Goal: Information Seeking & Learning: Learn about a topic

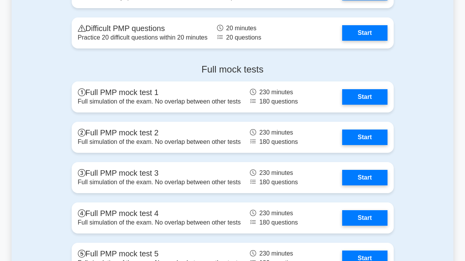
scroll to position [2210, 0]
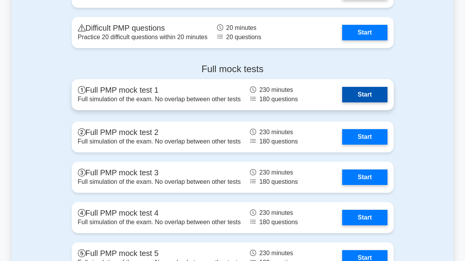
click at [366, 92] on link "Start" at bounding box center [364, 94] width 45 height 15
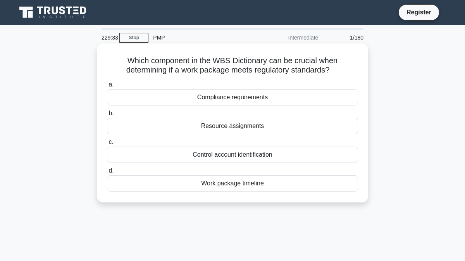
click at [270, 97] on div "Compliance requirements" at bounding box center [232, 97] width 251 height 16
click at [107, 87] on input "a. Compliance requirements" at bounding box center [107, 84] width 0 height 5
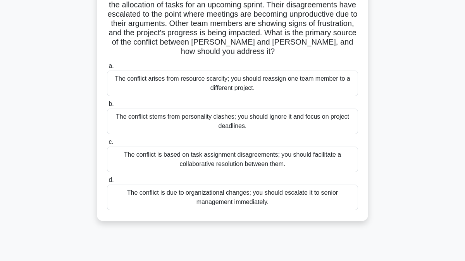
scroll to position [74, 0]
click at [263, 150] on div "The conflict is based on task assignment disagreements; you should facilitate a…" at bounding box center [232, 160] width 251 height 26
click at [107, 145] on input "c. The conflict is based on task assignment disagreements; you should facilitat…" at bounding box center [107, 142] width 0 height 5
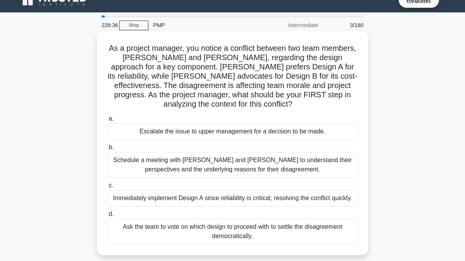
scroll to position [17, 0]
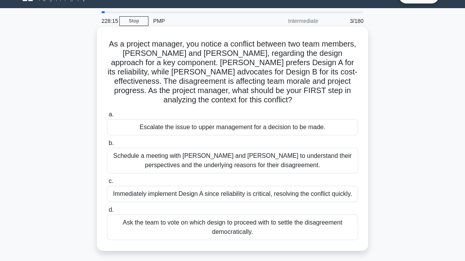
click at [203, 154] on div "Schedule a meeting with [PERSON_NAME] and [PERSON_NAME] to understand their per…" at bounding box center [232, 161] width 251 height 26
click at [107, 146] on input "b. Schedule a meeting with [PERSON_NAME] and [PERSON_NAME] to understand their …" at bounding box center [107, 143] width 0 height 5
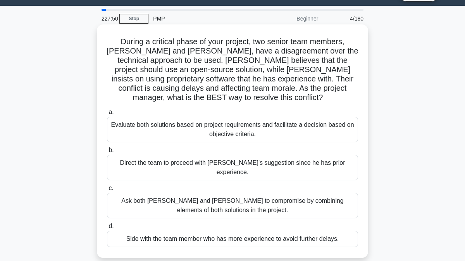
scroll to position [18, 0]
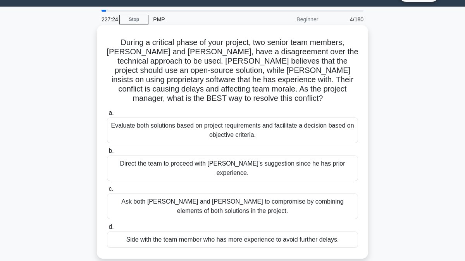
click at [218, 125] on div "Evaluate both solutions based on project requirements and facilitate a decision…" at bounding box center [232, 130] width 251 height 26
click at [107, 115] on input "a. Evaluate both solutions based on project requirements and facilitate a decis…" at bounding box center [107, 112] width 0 height 5
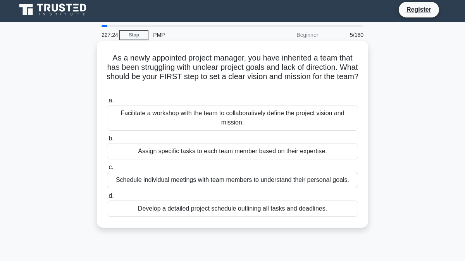
scroll to position [0, 0]
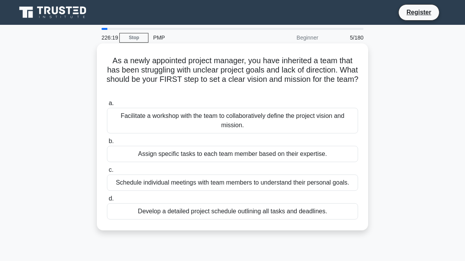
click at [159, 158] on div "Assign specific tasks to each team member based on their expertise." at bounding box center [232, 154] width 251 height 16
click at [107, 144] on input "b. Assign specific tasks to each team member based on their expertise." at bounding box center [107, 141] width 0 height 5
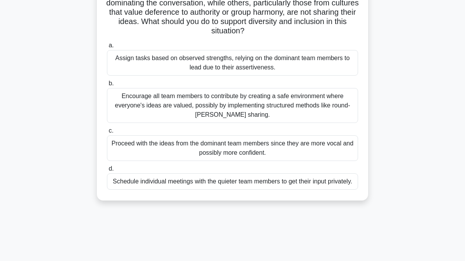
scroll to position [85, 0]
click at [188, 110] on div "Encourage all team members to contribute by creating a safe environment where e…" at bounding box center [232, 105] width 251 height 35
click at [107, 86] on input "b. Encourage all team members to contribute by creating a safe environment wher…" at bounding box center [107, 83] width 0 height 5
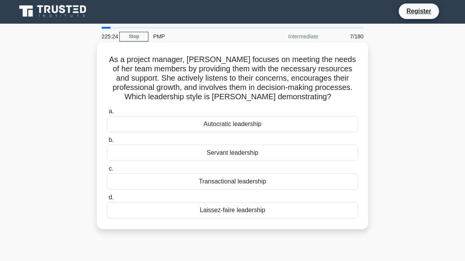
scroll to position [3, 0]
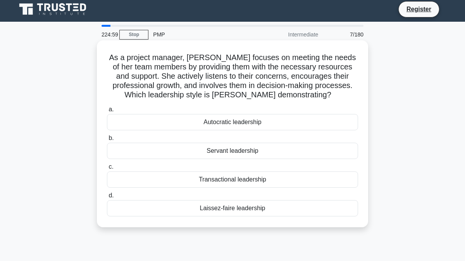
click at [182, 151] on div "Servant leadership" at bounding box center [232, 151] width 251 height 16
click at [107, 141] on input "b. Servant leadership" at bounding box center [107, 138] width 0 height 5
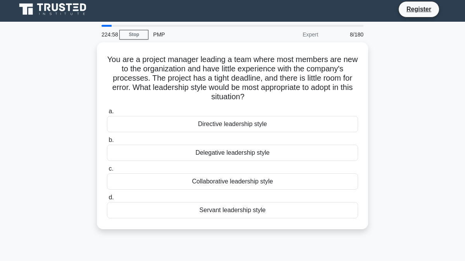
scroll to position [0, 0]
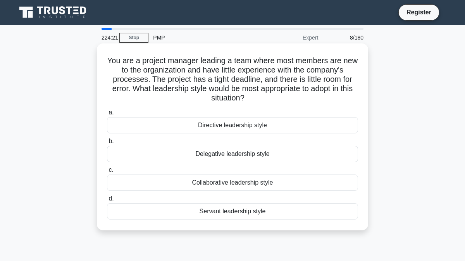
click at [201, 127] on div "Directive leadership style" at bounding box center [232, 125] width 251 height 16
click at [107, 115] on input "a. Directive leadership style" at bounding box center [107, 112] width 0 height 5
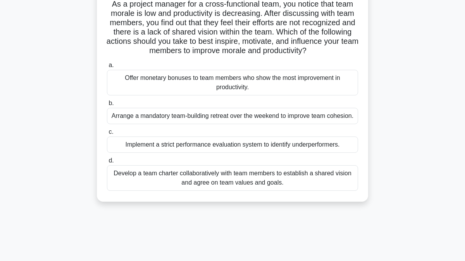
scroll to position [58, 0]
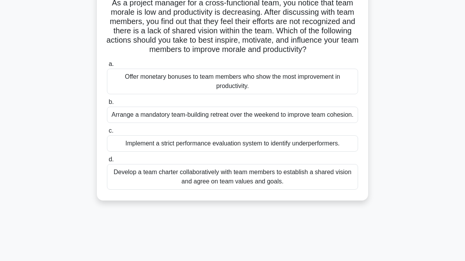
click at [179, 181] on div "Develop a team charter collaboratively with team members to establish a shared …" at bounding box center [232, 177] width 251 height 26
click at [107, 162] on input "d. Develop a team charter collaboratively with team members to establish a shar…" at bounding box center [107, 159] width 0 height 5
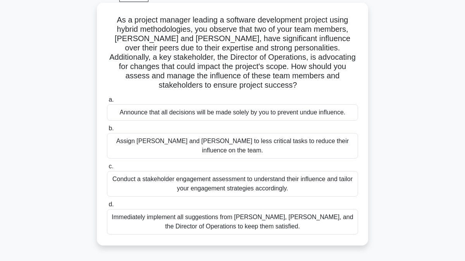
scroll to position [42, 0]
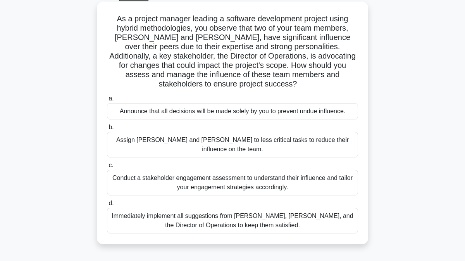
click at [259, 170] on div "Conduct a stakeholder engagement assessment to understand their influence and t…" at bounding box center [232, 183] width 251 height 26
click at [107, 165] on input "c. Conduct a stakeholder engagement assessment to understand their influence an…" at bounding box center [107, 165] width 0 height 5
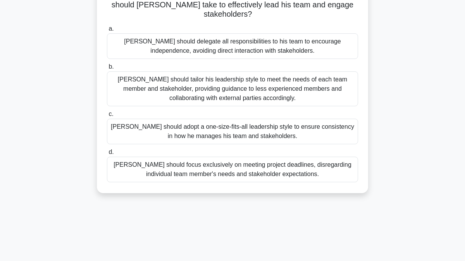
scroll to position [114, 0]
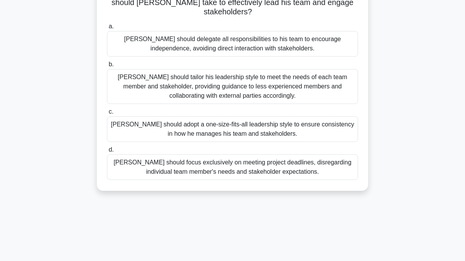
click at [263, 86] on div "[PERSON_NAME] should tailor his leadership style to meet the needs of each team…" at bounding box center [232, 86] width 251 height 35
click at [107, 67] on input "b. [PERSON_NAME] should tailor his leadership style to meet the needs of each t…" at bounding box center [107, 64] width 0 height 5
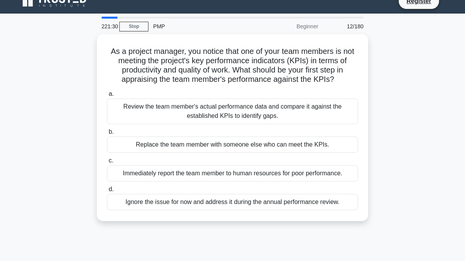
scroll to position [0, 0]
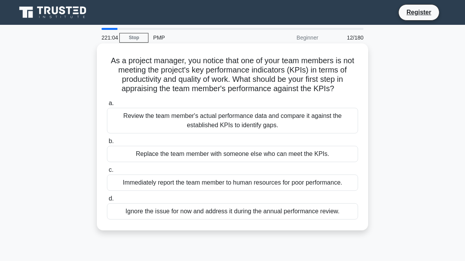
click at [177, 124] on div "Review the team member's actual performance data and compare it against the est…" at bounding box center [232, 121] width 251 height 26
click at [107, 106] on input "a. Review the team member's actual performance data and compare it against the …" at bounding box center [107, 103] width 0 height 5
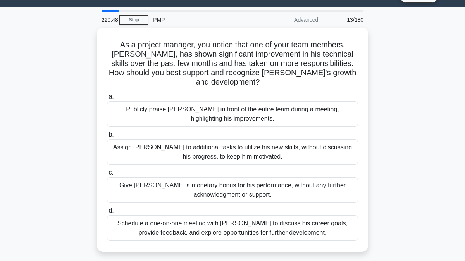
scroll to position [20, 0]
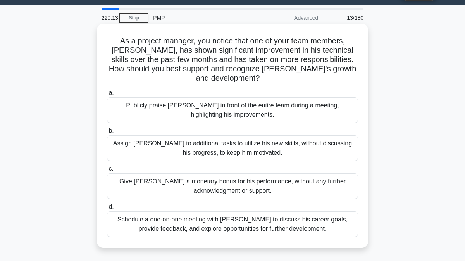
click at [194, 211] on div "Schedule a one-on-one meeting with [PERSON_NAME] to discuss his career goals, p…" at bounding box center [232, 224] width 251 height 26
click at [107, 209] on input "d. Schedule a one-on-one meeting with [PERSON_NAME] to discuss his career goals…" at bounding box center [107, 206] width 0 height 5
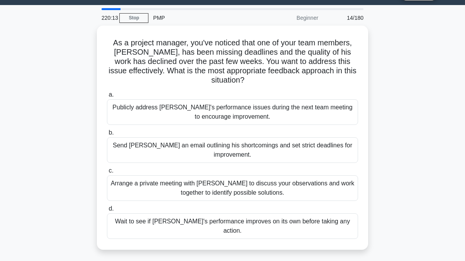
scroll to position [0, 0]
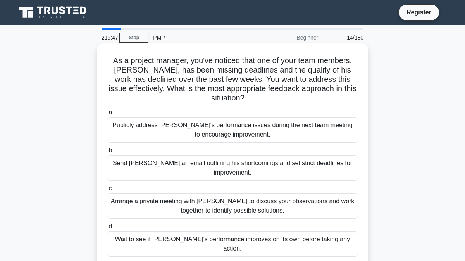
click at [193, 193] on div "Arrange a private meeting with [PERSON_NAME] to discuss your observations and w…" at bounding box center [232, 206] width 251 height 26
click at [107, 188] on input "c. Arrange a private meeting with [PERSON_NAME] to discuss your observations an…" at bounding box center [107, 188] width 0 height 5
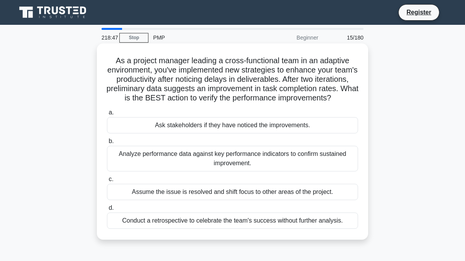
click at [197, 156] on div "Analyze performance data against key performance indicators to confirm sustaine…" at bounding box center [232, 159] width 251 height 26
click at [107, 144] on input "b. Analyze performance data against key performance indicators to confirm susta…" at bounding box center [107, 141] width 0 height 5
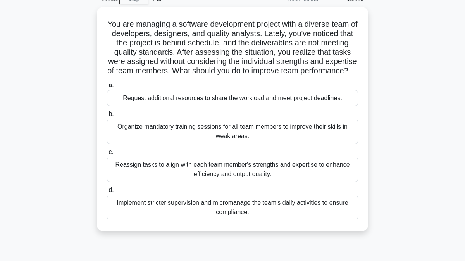
scroll to position [37, 0]
click at [163, 144] on div "Organize mandatory training sessions for all team members to improve their skil…" at bounding box center [232, 131] width 251 height 26
click at [107, 116] on input "b. Organize mandatory training sessions for all team members to improve their s…" at bounding box center [107, 113] width 0 height 5
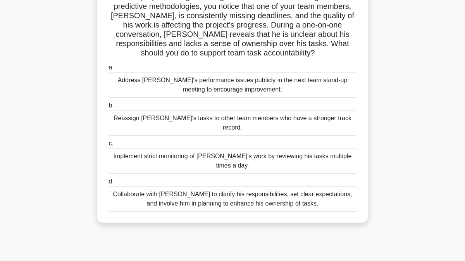
scroll to position [65, 0]
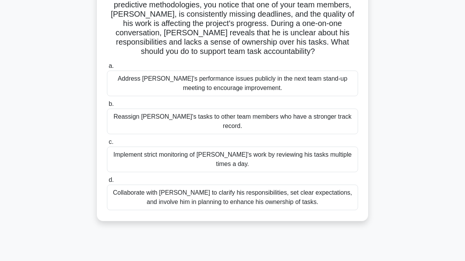
click at [156, 184] on div "Collaborate with [PERSON_NAME] to clarify his responsibilities, set clear expec…" at bounding box center [232, 197] width 251 height 26
click at [107, 179] on input "d. Collaborate with [PERSON_NAME] to clarify his responsibilities, set clear ex…" at bounding box center [107, 179] width 0 height 5
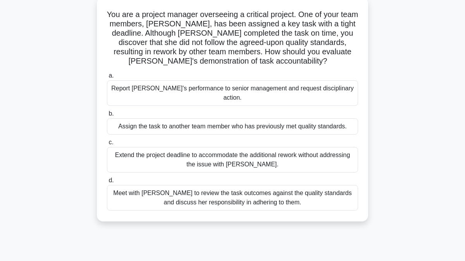
scroll to position [49, 0]
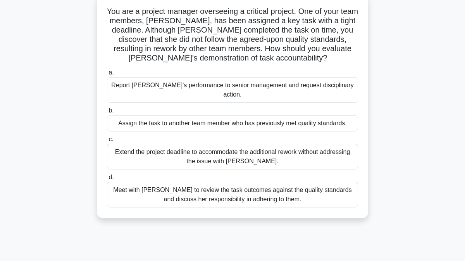
click at [165, 188] on div "Meet with [PERSON_NAME] to review the task outcomes against the quality standar…" at bounding box center [232, 195] width 251 height 26
click at [107, 180] on input "d. Meet with [PERSON_NAME] to review the task outcomes against the quality stan…" at bounding box center [107, 177] width 0 height 5
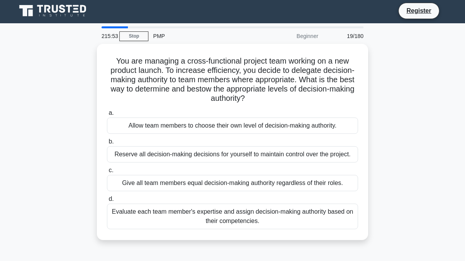
scroll to position [0, 0]
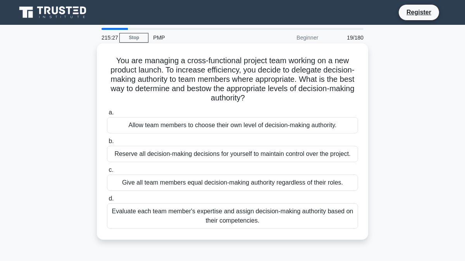
click at [159, 215] on div "Evaluate each team member's expertise and assign decision-making authority base…" at bounding box center [232, 216] width 251 height 26
click at [107, 201] on input "d. Evaluate each team member's expertise and assign decision-making authority b…" at bounding box center [107, 198] width 0 height 5
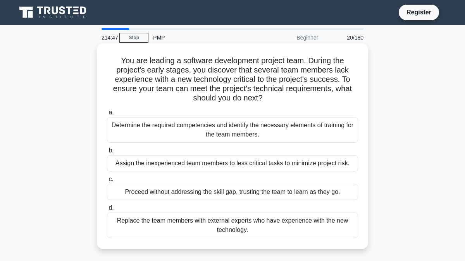
click at [190, 133] on div "Determine the required competencies and identify the necessary elements of trai…" at bounding box center [232, 130] width 251 height 26
click at [107, 115] on input "a. Determine the required competencies and identify the necessary elements of t…" at bounding box center [107, 112] width 0 height 5
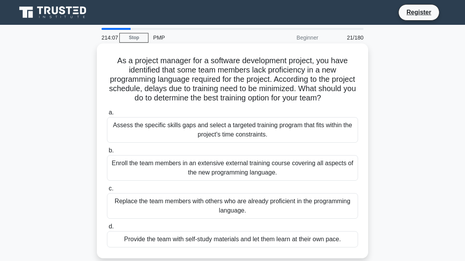
click at [177, 132] on div "Assess the specific skills gaps and select a targeted training program that fit…" at bounding box center [232, 130] width 251 height 26
click at [107, 115] on input "a. Assess the specific skills gaps and select a targeted training program that …" at bounding box center [107, 112] width 0 height 5
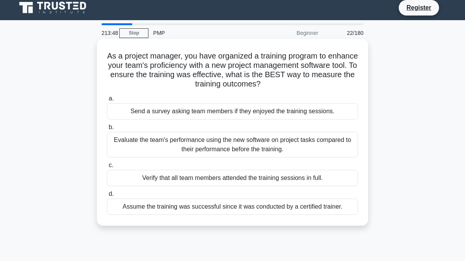
scroll to position [3, 0]
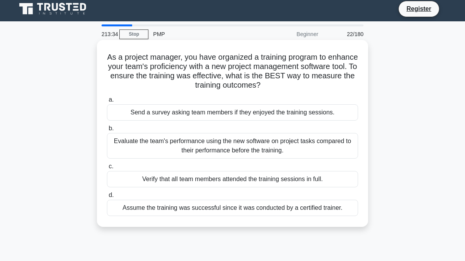
click at [163, 147] on div "Evaluate the team's performance using the new software on project tasks compare…" at bounding box center [232, 146] width 251 height 26
click at [107, 131] on input "b. Evaluate the team's performance using the new software on project tasks comp…" at bounding box center [107, 128] width 0 height 5
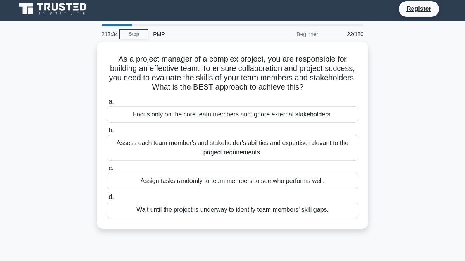
scroll to position [0, 0]
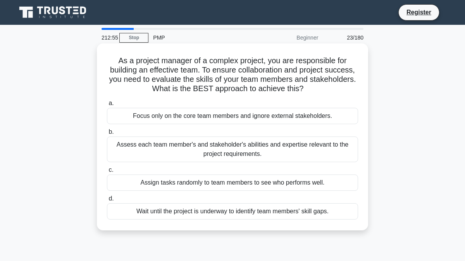
click at [144, 150] on div "Assess each team member's and stakeholder's abilities and expertise relevant to…" at bounding box center [232, 149] width 251 height 26
click at [107, 134] on input "b. Assess each team member's and stakeholder's abilities and expertise relevant…" at bounding box center [107, 131] width 0 height 5
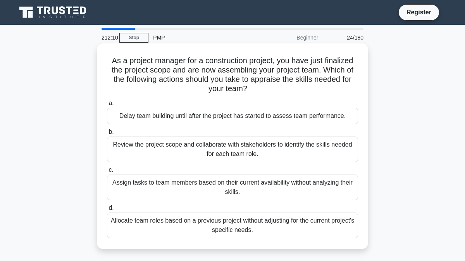
click at [182, 153] on div "Review the project scope and collaborate with stakeholders to identify the skil…" at bounding box center [232, 149] width 251 height 26
click at [107, 134] on input "b. Review the project scope and collaborate with stakeholders to identify the s…" at bounding box center [107, 131] width 0 height 5
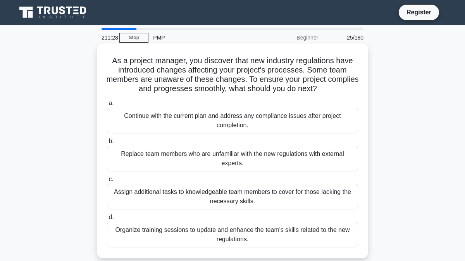
click at [196, 237] on div "Organize training sessions to update and enhance the team's skills related to t…" at bounding box center [232, 235] width 251 height 26
click at [107, 220] on input "d. Organize training sessions to update and enhance the team's skills related t…" at bounding box center [107, 217] width 0 height 5
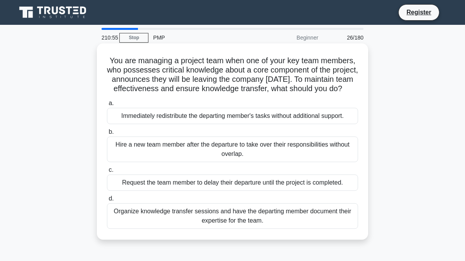
click at [211, 223] on div "Organize knowledge transfer sessions and have the departing member document the…" at bounding box center [232, 216] width 251 height 26
click at [107, 201] on input "d. Organize knowledge transfer sessions and have the departing member document …" at bounding box center [107, 198] width 0 height 5
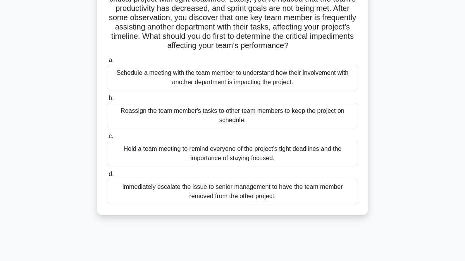
scroll to position [82, 0]
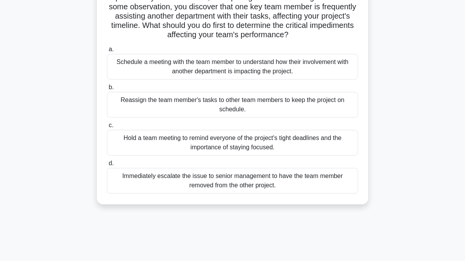
click at [182, 74] on div "Schedule a meeting with the team member to understand how their involvement wit…" at bounding box center [232, 67] width 251 height 26
click at [107, 52] on input "a. Schedule a meeting with the team member to understand how their involvement …" at bounding box center [107, 49] width 0 height 5
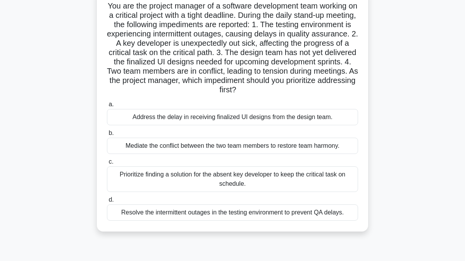
scroll to position [56, 0]
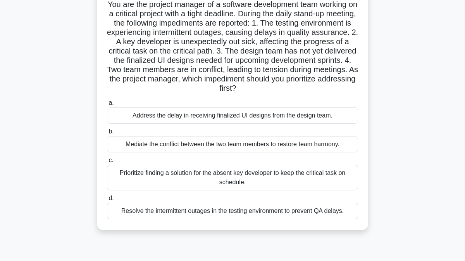
click at [132, 145] on div "Mediate the conflict between the two team members to restore team harmony." at bounding box center [232, 144] width 251 height 16
click at [107, 134] on input "b. Mediate the conflict between the two team members to restore team harmony." at bounding box center [107, 131] width 0 height 5
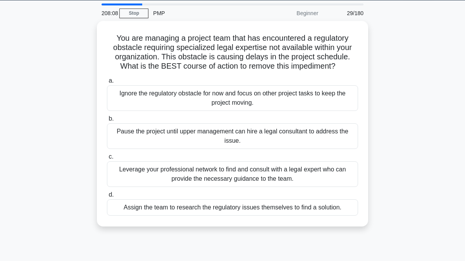
scroll to position [26, 0]
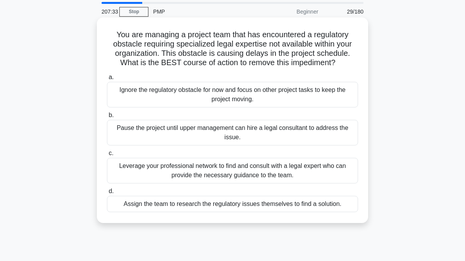
click at [259, 134] on div "Pause the project until upper management can hire a legal consultant to address…" at bounding box center [232, 133] width 251 height 26
click at [107, 118] on input "b. Pause the project until upper management can hire a legal consultant to addr…" at bounding box center [107, 115] width 0 height 5
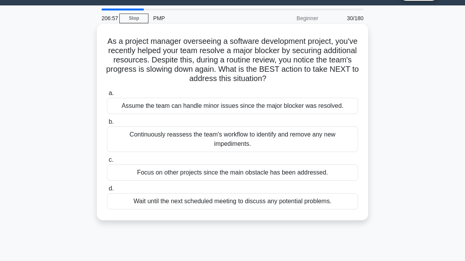
scroll to position [21, 0]
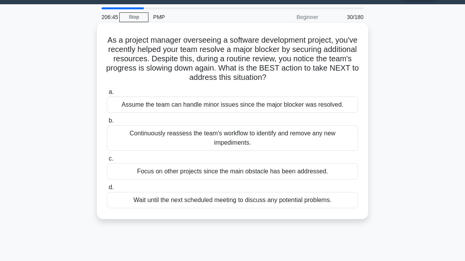
click at [169, 136] on div "Continuously reassess the team's workflow to identify and remove any new impedi…" at bounding box center [232, 138] width 251 height 26
click at [107, 123] on input "b. Continuously reassess the team's workflow to identify and remove any new imp…" at bounding box center [107, 120] width 0 height 5
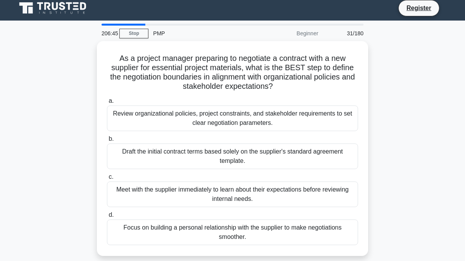
scroll to position [0, 0]
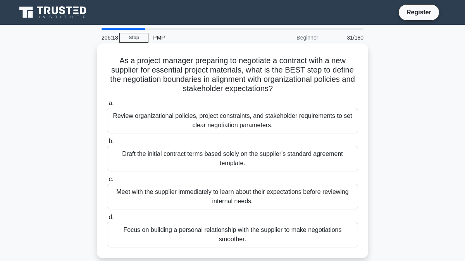
click at [165, 117] on div "Review organizational policies, project constraints, and stakeholder requiremen…" at bounding box center [232, 121] width 251 height 26
click at [107, 106] on input "a. Review organizational policies, project constraints, and stakeholder require…" at bounding box center [107, 103] width 0 height 5
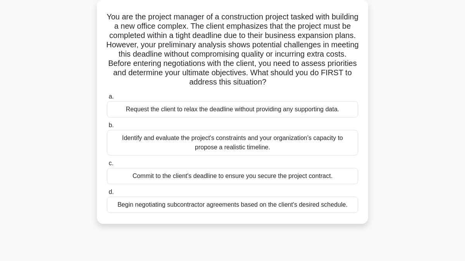
scroll to position [49, 0]
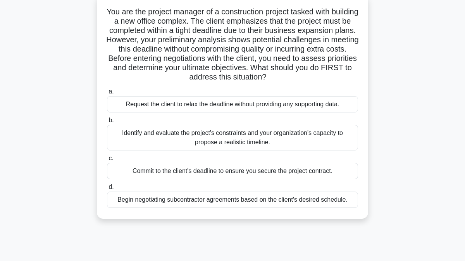
click at [200, 139] on div "Identify and evaluate the project's constraints and your organization's capacit…" at bounding box center [232, 138] width 251 height 26
click at [107, 123] on input "b. Identify and evaluate the project's constraints and your organization's capa…" at bounding box center [107, 120] width 0 height 5
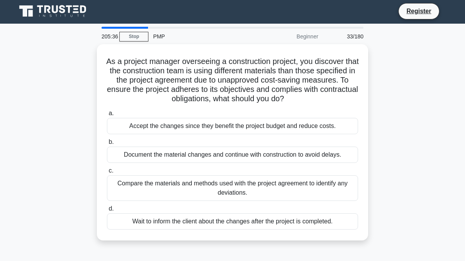
scroll to position [0, 0]
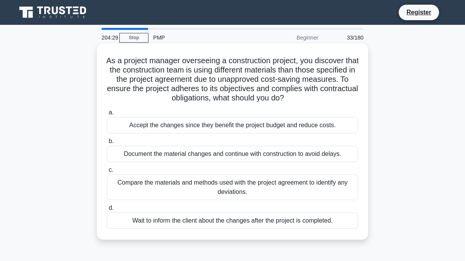
click at [145, 180] on div "Compare the materials and methods used with the project agreement to identify a…" at bounding box center [232, 187] width 251 height 26
click at [107, 172] on input "c. Compare the materials and methods used with the project agreement to identif…" at bounding box center [107, 169] width 0 height 5
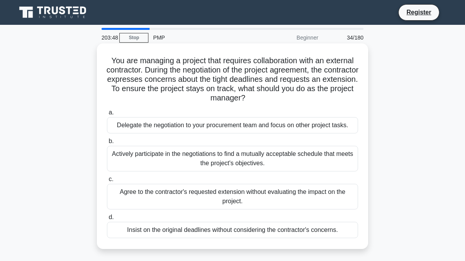
click at [167, 158] on div "Actively participate in the negotiations to find a mutually acceptable schedule…" at bounding box center [232, 159] width 251 height 26
click at [107, 144] on input "b. Actively participate in the negotiations to find a mutually acceptable sched…" at bounding box center [107, 141] width 0 height 5
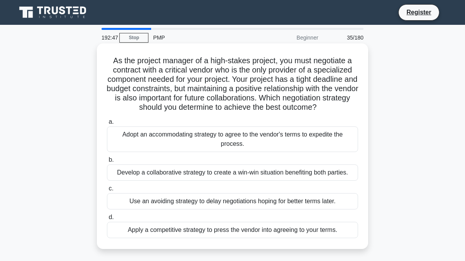
click at [174, 174] on div "Develop a collaborative strategy to create a win-win situation benefiting both …" at bounding box center [232, 172] width 251 height 16
click at [107, 162] on input "b. Develop a collaborative strategy to create a win-win situation benefiting bo…" at bounding box center [107, 159] width 0 height 5
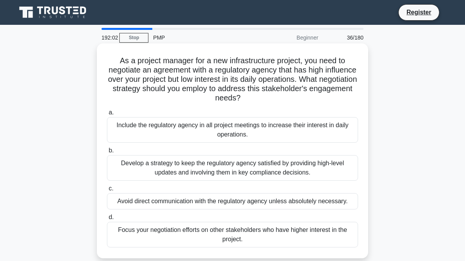
click at [130, 174] on div "Develop a strategy to keep the regulatory agency satisfied by providing high-le…" at bounding box center [232, 168] width 251 height 26
click at [107, 153] on input "b. Develop a strategy to keep the regulatory agency satisfied by providing high…" at bounding box center [107, 150] width 0 height 5
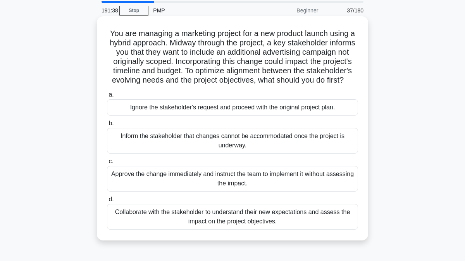
scroll to position [29, 0]
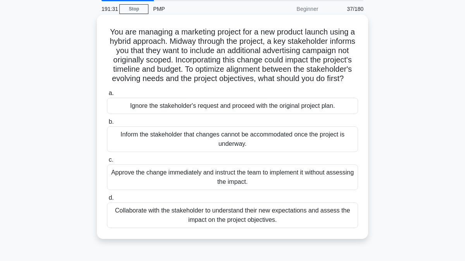
click at [168, 215] on div "Collaborate with the stakeholder to understand their new expectations and asses…" at bounding box center [232, 215] width 251 height 26
click at [107, 200] on input "d. Collaborate with the stakeholder to understand their new expectations and as…" at bounding box center [107, 197] width 0 height 5
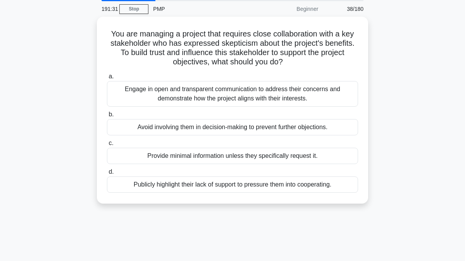
scroll to position [0, 0]
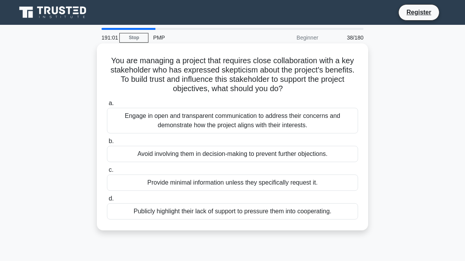
click at [154, 117] on div "Engage in open and transparent communication to address their concerns and demo…" at bounding box center [232, 121] width 251 height 26
click at [107, 106] on input "a. Engage in open and transparent communication to address their concerns and d…" at bounding box center [107, 103] width 0 height 5
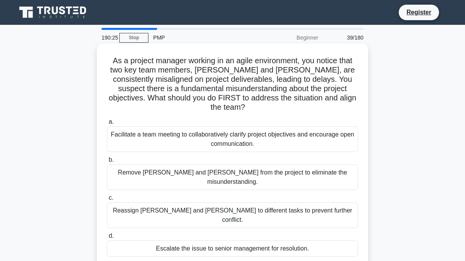
click at [154, 127] on div "Facilitate a team meeting to collaboratively clarify project objectives and enc…" at bounding box center [232, 139] width 251 height 26
click at [107, 124] on input "a. Facilitate a team meeting to collaboratively clarify project objectives and …" at bounding box center [107, 121] width 0 height 5
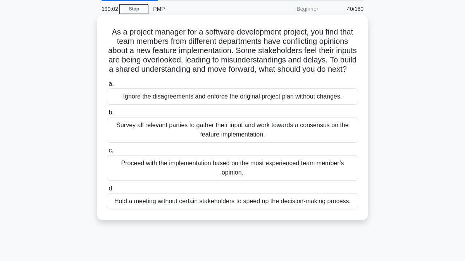
scroll to position [36, 0]
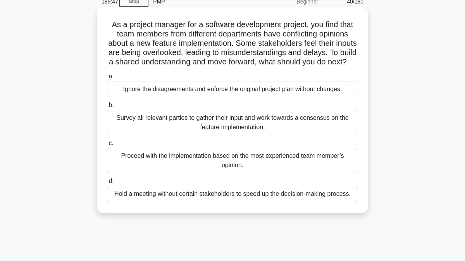
click at [198, 122] on div "Survey all relevant parties to gather their input and work towards a consensus …" at bounding box center [232, 123] width 251 height 26
click at [107, 108] on input "b. Survey all relevant parties to gather their input and work towards a consens…" at bounding box center [107, 105] width 0 height 5
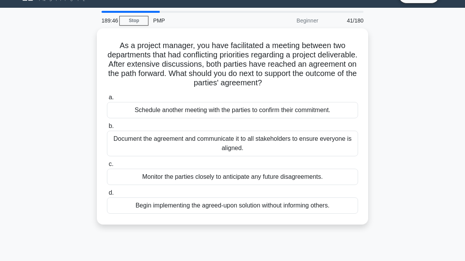
scroll to position [0, 0]
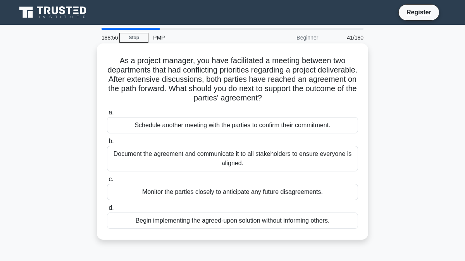
click at [181, 125] on div "Schedule another meeting with the parties to confirm their commitment." at bounding box center [232, 125] width 251 height 16
click at [107, 115] on input "a. Schedule another meeting with the parties to confirm their commitment." at bounding box center [107, 112] width 0 height 5
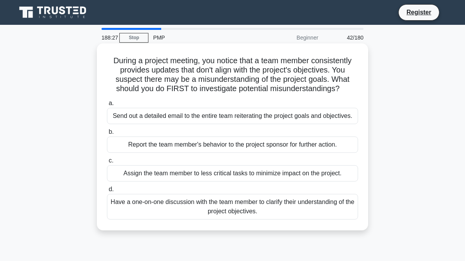
click at [203, 200] on div "Have a one-on-one discussion with the team member to clarify their understandin…" at bounding box center [232, 207] width 251 height 26
click at [107, 192] on input "d. Have a one-on-one discussion with the team member to clarify their understan…" at bounding box center [107, 189] width 0 height 5
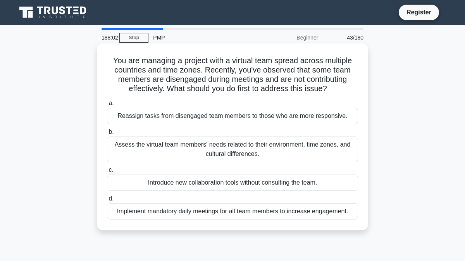
click at [191, 149] on div "Assess the virtual team members' needs related to their environment, time zones…" at bounding box center [232, 149] width 251 height 26
click at [107, 134] on input "b. Assess the virtual team members' needs related to their environment, time zo…" at bounding box center [107, 131] width 0 height 5
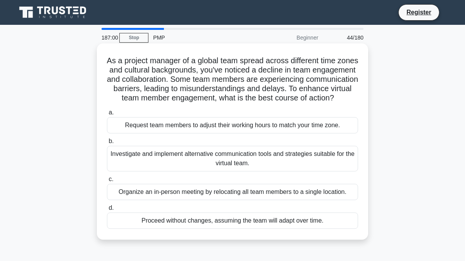
click at [175, 156] on div "Investigate and implement alternative communication tools and strategies suitab…" at bounding box center [232, 159] width 251 height 26
click at [107, 144] on input "b. Investigate and implement alternative communication tools and strategies sui…" at bounding box center [107, 141] width 0 height 5
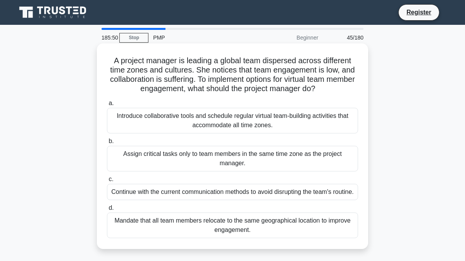
click at [154, 124] on div "Introduce collaborative tools and schedule regular virtual team-building activi…" at bounding box center [232, 121] width 251 height 26
click at [107, 106] on input "a. Introduce collaborative tools and schedule regular virtual team-building act…" at bounding box center [107, 103] width 0 height 5
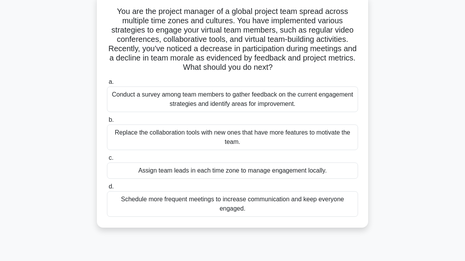
scroll to position [55, 0]
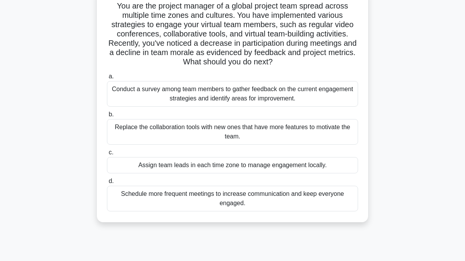
click at [164, 95] on div "Conduct a survey among team members to gather feedback on the current engagemen…" at bounding box center [232, 94] width 251 height 26
click at [107, 79] on input "a. Conduct a survey among team members to gather feedback on the current engage…" at bounding box center [107, 76] width 0 height 5
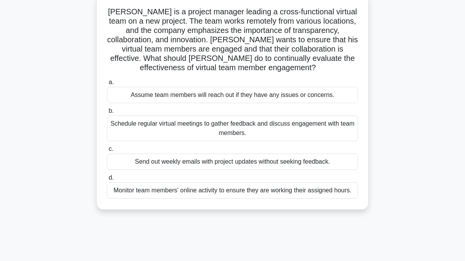
scroll to position [53, 0]
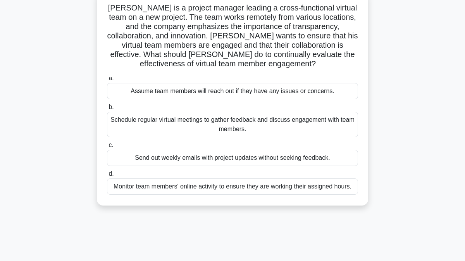
click at [182, 123] on div "Schedule regular virtual meetings to gather feedback and discuss engagement wit…" at bounding box center [232, 125] width 251 height 26
click at [107, 110] on input "b. Schedule regular virtual meetings to gather feedback and discuss engagement …" at bounding box center [107, 107] width 0 height 5
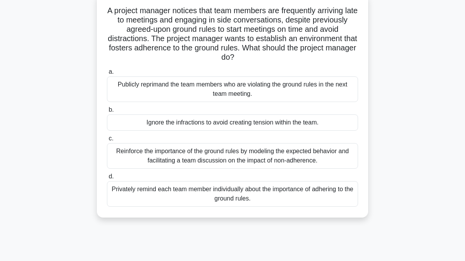
scroll to position [52, 0]
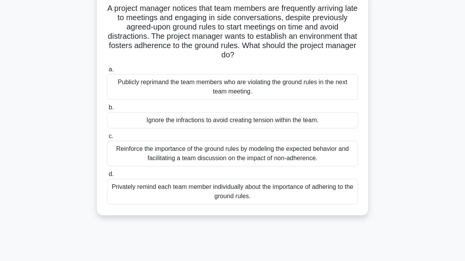
click at [217, 151] on div "Reinforce the importance of the ground rules by modeling the expected behavior …" at bounding box center [232, 154] width 251 height 26
click at [107, 139] on input "c. Reinforce the importance of the ground rules by modeling the expected behavi…" at bounding box center [107, 136] width 0 height 5
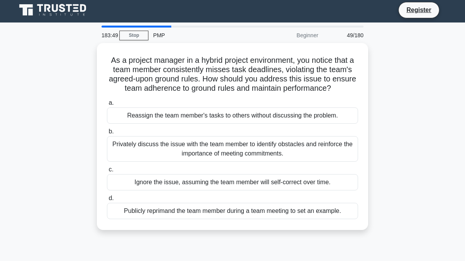
scroll to position [0, 0]
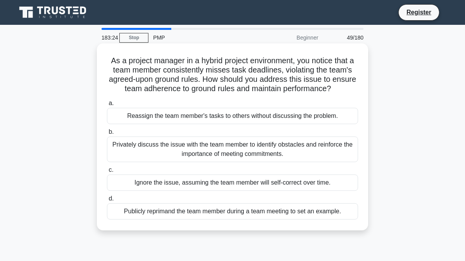
click at [181, 154] on div "Privately discuss the issue with the team member to identify obstacles and rein…" at bounding box center [232, 149] width 251 height 26
click at [107, 134] on input "b. Privately discuss the issue with the team member to identify obstacles and r…" at bounding box center [107, 131] width 0 height 5
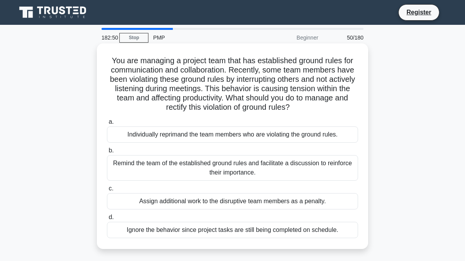
click at [196, 165] on div "Remind the team of the established ground rules and facilitate a discussion to …" at bounding box center [232, 168] width 251 height 26
click at [107, 153] on input "b. Remind the team of the established ground rules and facilitate a discussion …" at bounding box center [107, 150] width 0 height 5
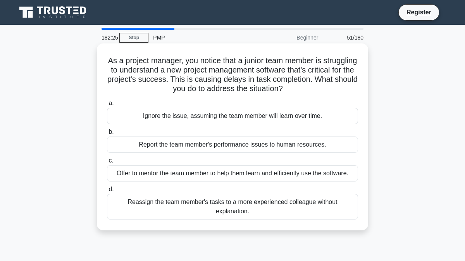
click at [183, 173] on div "Offer to mentor the team member to help them learn and efficiently use the soft…" at bounding box center [232, 173] width 251 height 16
click at [107, 163] on input "c. Offer to mentor the team member to help them learn and efficiently use the s…" at bounding box center [107, 160] width 0 height 5
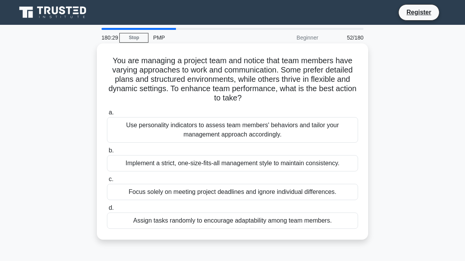
click at [165, 126] on div "Use personality indicators to assess team members' behaviors and tailor your ma…" at bounding box center [232, 130] width 251 height 26
click at [107, 115] on input "a. Use personality indicators to assess team members' behaviors and tailor your…" at bounding box center [107, 112] width 0 height 5
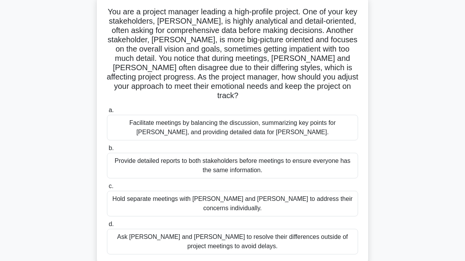
scroll to position [55, 0]
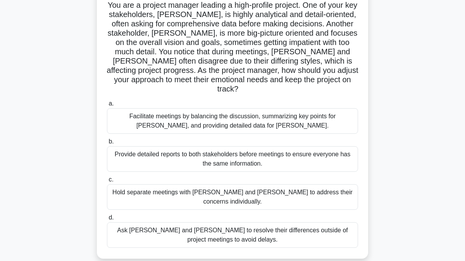
click at [161, 109] on div "Facilitate meetings by balancing the discussion, summarizing key points for [PE…" at bounding box center [232, 121] width 251 height 26
click at [107, 106] on input "a. Facilitate meetings by balancing the discussion, summarizing key points for …" at bounding box center [107, 103] width 0 height 5
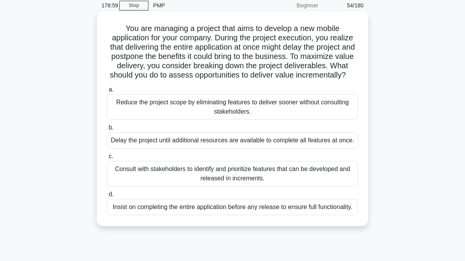
scroll to position [33, 0]
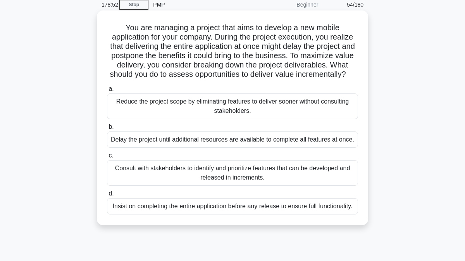
click at [204, 176] on div "Consult with stakeholders to identify and prioritize features that can be devel…" at bounding box center [232, 173] width 251 height 26
click at [107, 158] on input "c. Consult with stakeholders to identify and prioritize features that can be de…" at bounding box center [107, 155] width 0 height 5
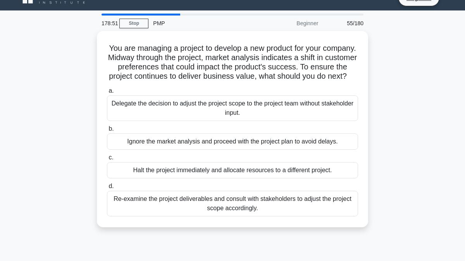
scroll to position [0, 0]
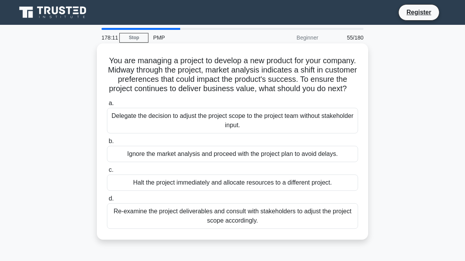
click at [215, 212] on div "Re-examine the project deliverables and consult with stakeholders to adjust the…" at bounding box center [232, 216] width 251 height 26
click at [107, 201] on input "d. Re-examine the project deliverables and consult with stakeholders to adjust …" at bounding box center [107, 198] width 0 height 5
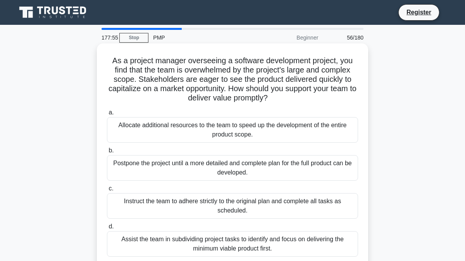
click at [204, 241] on div "Assist the team in subdividing project tasks to identify and focus on deliverin…" at bounding box center [232, 244] width 251 height 26
click at [107, 229] on input "d. Assist the team in subdividing project tasks to identify and focus on delive…" at bounding box center [107, 226] width 0 height 5
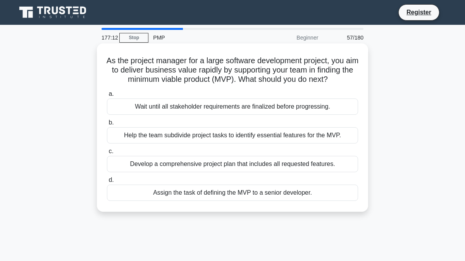
click at [138, 134] on div "Help the team subdivide project tasks to identify essential features for the MV…" at bounding box center [232, 135] width 251 height 16
click at [107, 125] on input "b. Help the team subdivide project tasks to identify essential features for the…" at bounding box center [107, 122] width 0 height 5
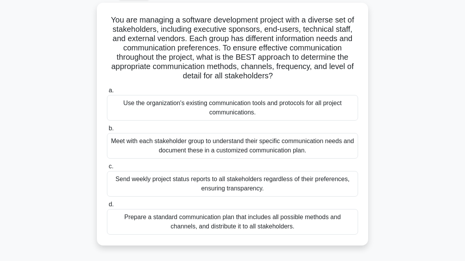
scroll to position [48, 0]
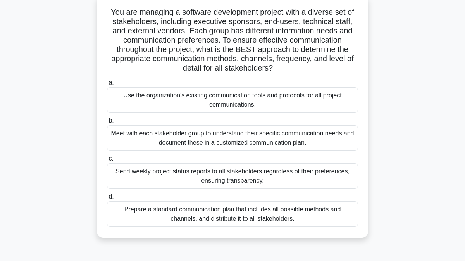
click at [143, 137] on div "Meet with each stakeholder group to understand their specific communication nee…" at bounding box center [232, 138] width 251 height 26
click at [107, 123] on input "b. Meet with each stakeholder group to understand their specific communication …" at bounding box center [107, 120] width 0 height 5
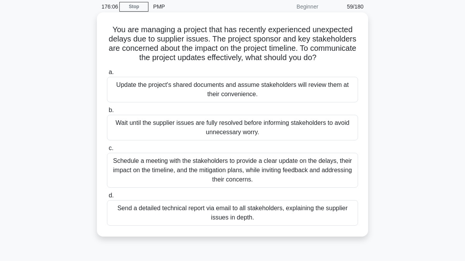
scroll to position [33, 0]
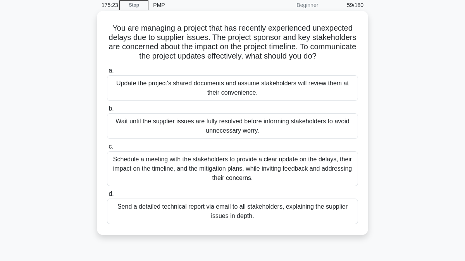
click at [173, 168] on div "Schedule a meeting with the stakeholders to provide a clear update on the delay…" at bounding box center [232, 168] width 251 height 35
click at [107, 149] on input "c. Schedule a meeting with the stakeholders to provide a clear update on the de…" at bounding box center [107, 146] width 0 height 5
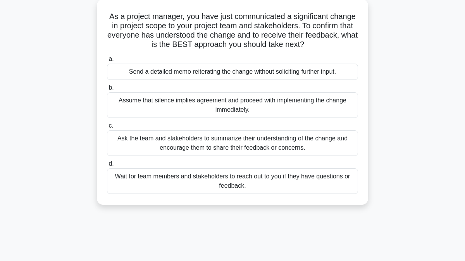
scroll to position [47, 0]
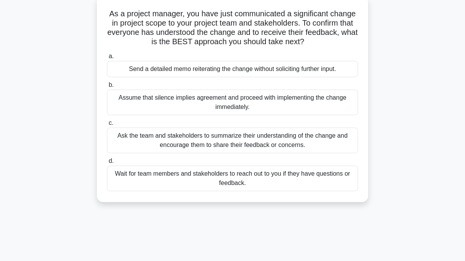
click at [179, 146] on div "Ask the team and stakeholders to summarize their understanding of the change an…" at bounding box center [232, 140] width 251 height 26
click at [107, 126] on input "c. Ask the team and stakeholders to summarize their understanding of the change…" at bounding box center [107, 122] width 0 height 5
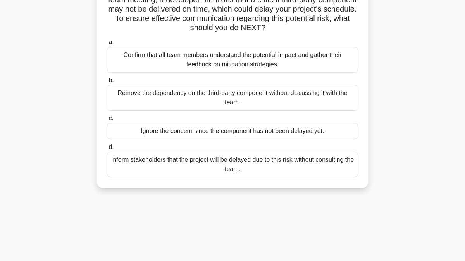
scroll to position [74, 0]
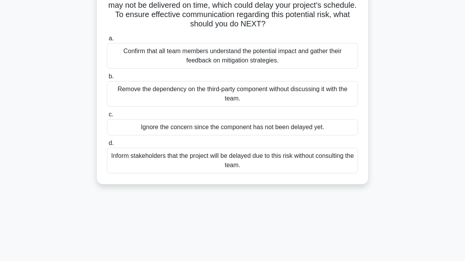
click at [199, 58] on div "Confirm that all team members understand the potential impact and gather their …" at bounding box center [232, 56] width 251 height 26
click at [107, 41] on input "a. Confirm that all team members understand the potential impact and gather the…" at bounding box center [107, 38] width 0 height 5
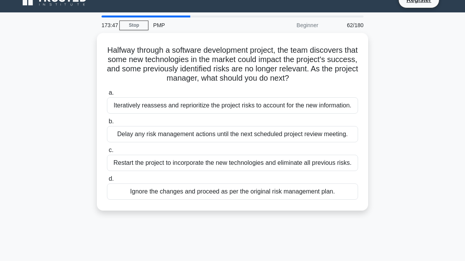
scroll to position [0, 0]
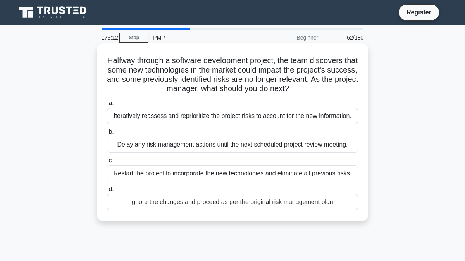
click at [183, 113] on div "Iteratively reassess and reprioritize the project risks to account for the new …" at bounding box center [232, 116] width 251 height 16
click at [107, 106] on input "a. Iteratively reassess and reprioritize the project risks to account for the n…" at bounding box center [107, 103] width 0 height 5
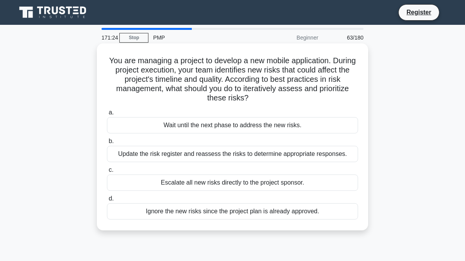
click at [196, 155] on div "Update the risk register and reassess the risks to determine appropriate respon…" at bounding box center [232, 154] width 251 height 16
click at [107, 144] on input "b. Update the risk register and reassess the risks to determine appropriate res…" at bounding box center [107, 141] width 0 height 5
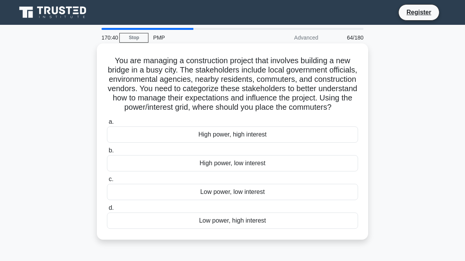
click at [232, 165] on div "High power, low interest" at bounding box center [232, 163] width 251 height 16
click at [107, 153] on input "b. High power, low interest" at bounding box center [107, 150] width 0 height 5
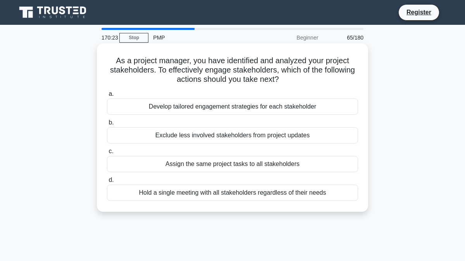
click at [193, 107] on div "Develop tailored engagement strategies for each stakeholder" at bounding box center [232, 106] width 251 height 16
click at [107, 96] on input "a. Develop tailored engagement strategies for each stakeholder" at bounding box center [107, 93] width 0 height 5
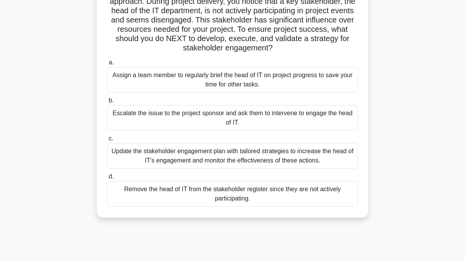
scroll to position [73, 0]
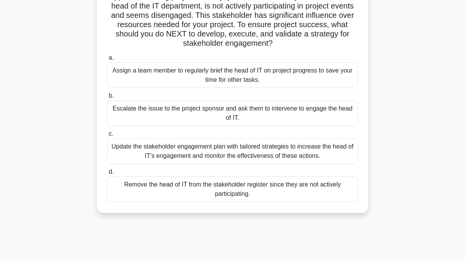
click at [143, 151] on div "Update the stakeholder engagement plan with tailored strategies to increase the…" at bounding box center [232, 151] width 251 height 26
click at [107, 136] on input "c. Update the stakeholder engagement plan with tailored strategies to increase …" at bounding box center [107, 133] width 0 height 5
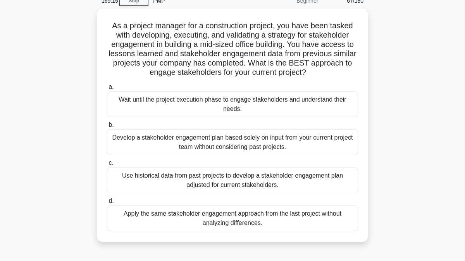
scroll to position [36, 0]
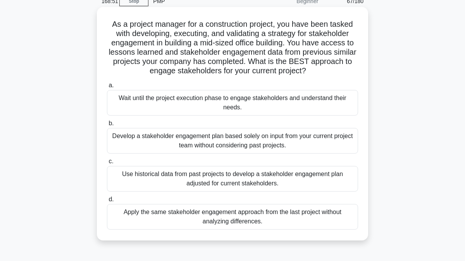
click at [153, 171] on div "Use historical data from past projects to develop a stakeholder engagement plan…" at bounding box center [232, 179] width 251 height 26
click at [107, 164] on input "c. Use historical data from past projects to develop a stakeholder engagement p…" at bounding box center [107, 161] width 0 height 5
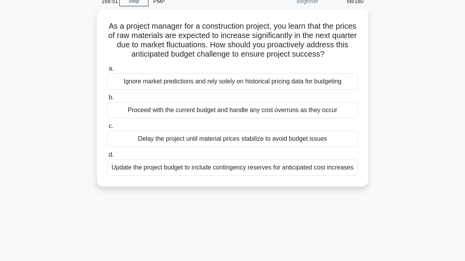
scroll to position [0, 0]
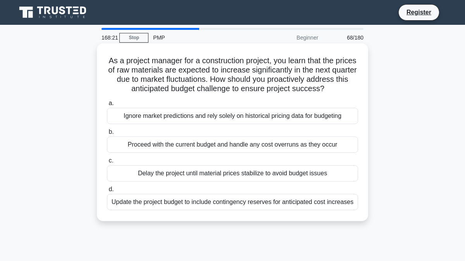
click at [168, 201] on div "Update the project budget to include contingency reserves for anticipated cost …" at bounding box center [232, 202] width 251 height 16
click at [107, 192] on input "d. Update the project budget to include contingency reserves for anticipated co…" at bounding box center [107, 189] width 0 height 5
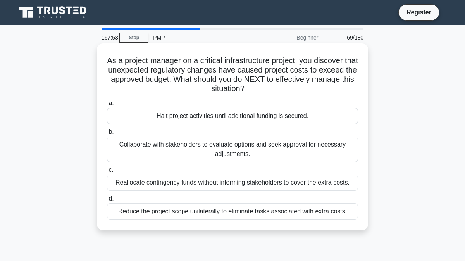
click at [175, 151] on div "Collaborate with stakeholders to evaluate options and seek approval for necessa…" at bounding box center [232, 149] width 251 height 26
click at [107, 134] on input "b. Collaborate with stakeholders to evaluate options and seek approval for nece…" at bounding box center [107, 131] width 0 height 5
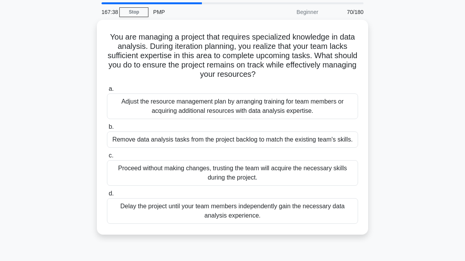
scroll to position [34, 0]
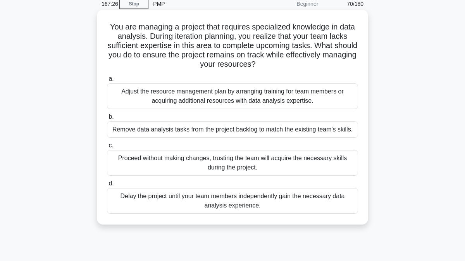
click at [176, 100] on div "Adjust the resource management plan by arranging training for team members or a…" at bounding box center [232, 96] width 251 height 26
click at [107, 81] on input "a. Adjust the resource management plan by arranging training for team members o…" at bounding box center [107, 78] width 0 height 5
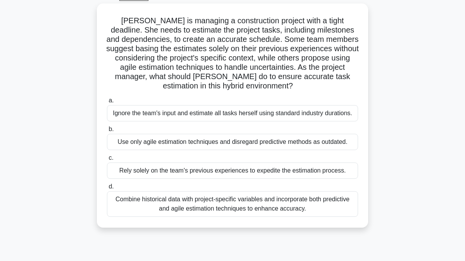
scroll to position [46, 0]
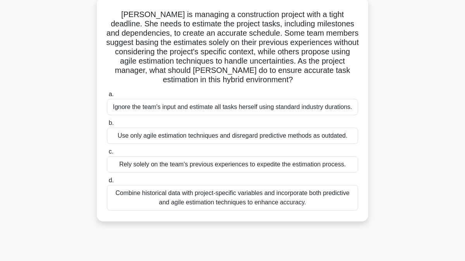
click at [195, 196] on div "Combine historical data with project-specific variables and incorporate both pr…" at bounding box center [232, 198] width 251 height 26
click at [107, 183] on input "d. Combine historical data with project-specific variables and incorporate both…" at bounding box center [107, 180] width 0 height 5
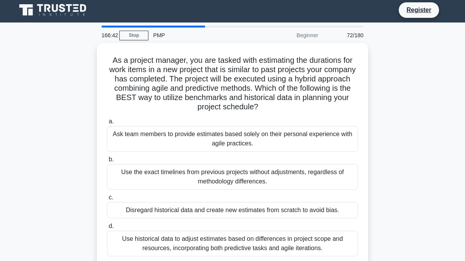
scroll to position [0, 0]
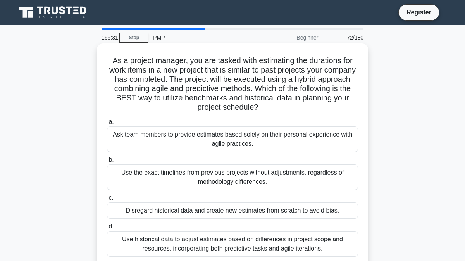
click at [188, 243] on div "Use historical data to adjust estimates based on differences in project scope a…" at bounding box center [232, 244] width 251 height 26
click at [107, 229] on input "d. Use historical data to adjust estimates based on differences in project scop…" at bounding box center [107, 226] width 0 height 5
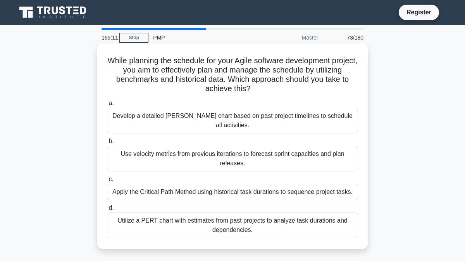
click at [216, 151] on div "Use velocity metrics from previous iterations to forecast sprint capacities and…" at bounding box center [232, 159] width 251 height 26
click at [107, 144] on input "b. Use velocity metrics from previous iterations to forecast sprint capacities …" at bounding box center [107, 141] width 0 height 5
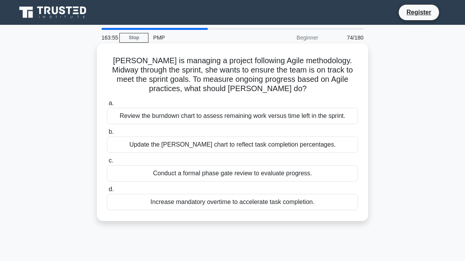
click at [212, 119] on div "Review the burndown chart to assess remaining work versus time left in the spri…" at bounding box center [232, 116] width 251 height 16
click at [107, 106] on input "a. Review the burndown chart to assess remaining work versus time left in the s…" at bounding box center [107, 103] width 0 height 5
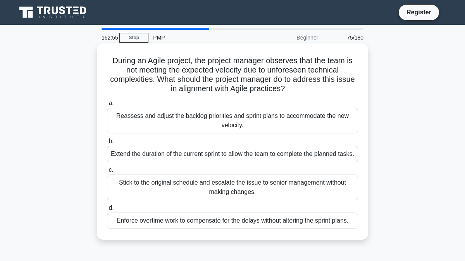
click at [193, 122] on div "Reassess and adjust the backlog priorities and sprint plans to accommodate the …" at bounding box center [232, 121] width 251 height 26
click at [107, 106] on input "a. Reassess and adjust the backlog priorities and sprint plans to accommodate t…" at bounding box center [107, 103] width 0 height 5
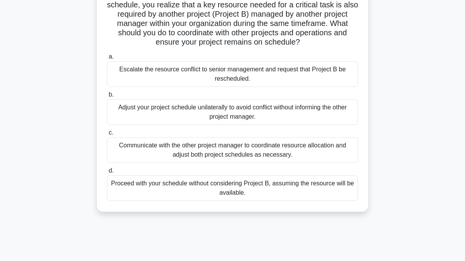
scroll to position [67, 0]
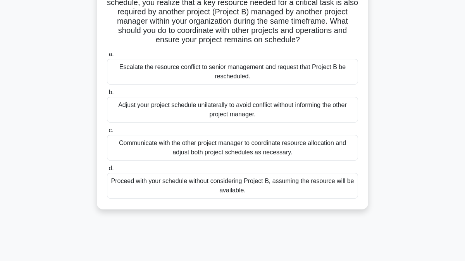
click at [298, 145] on div "Communicate with the other project manager to coordinate resource allocation an…" at bounding box center [232, 148] width 251 height 26
click at [107, 133] on input "c. Communicate with the other project manager to coordinate resource allocation…" at bounding box center [107, 130] width 0 height 5
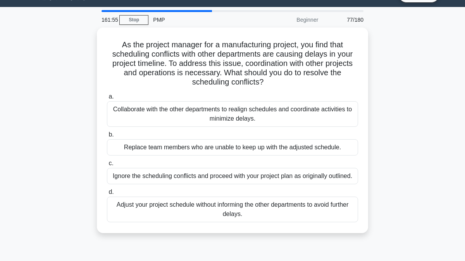
scroll to position [0, 0]
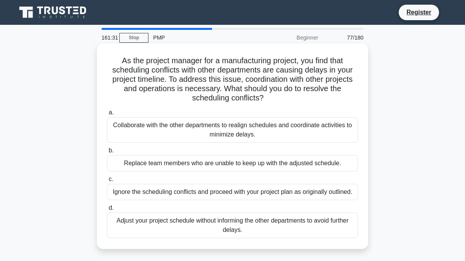
click at [267, 136] on div "Collaborate with the other departments to realign schedules and coordinate acti…" at bounding box center [232, 130] width 251 height 26
click at [107, 115] on input "a. Collaborate with the other departments to realign schedules and coordinate a…" at bounding box center [107, 112] width 0 height 5
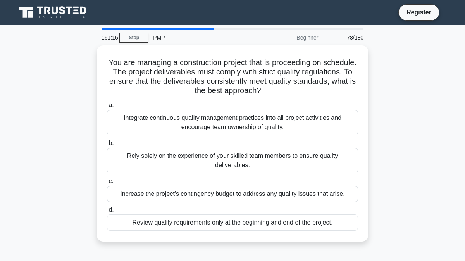
click at [267, 138] on label "b. Rely solely on the experience of your skilled team members to ensure quality…" at bounding box center [232, 155] width 251 height 35
click at [107, 141] on input "b. Rely solely on the experience of your skilled team members to ensure quality…" at bounding box center [107, 143] width 0 height 5
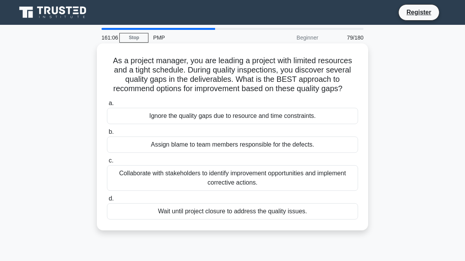
click at [244, 175] on div "Collaborate with stakeholders to identify improvement opportunities and impleme…" at bounding box center [232, 178] width 251 height 26
click at [107, 163] on input "c. Collaborate with stakeholders to identify improvement opportunities and impl…" at bounding box center [107, 160] width 0 height 5
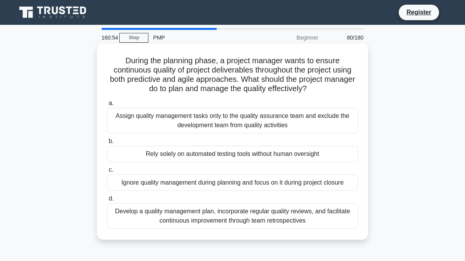
click at [205, 216] on div "Develop a quality management plan, incorporate regular quality reviews, and fac…" at bounding box center [232, 216] width 251 height 26
click at [107, 201] on input "d. Develop a quality management plan, incorporate regular quality reviews, and …" at bounding box center [107, 198] width 0 height 5
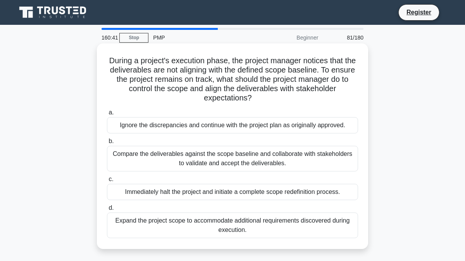
click at [214, 159] on div "Compare the deliverables against the scope baseline and collaborate with stakeh…" at bounding box center [232, 159] width 251 height 26
click at [107, 144] on input "b. Compare the deliverables against the scope baseline and collaborate with sta…" at bounding box center [107, 141] width 0 height 5
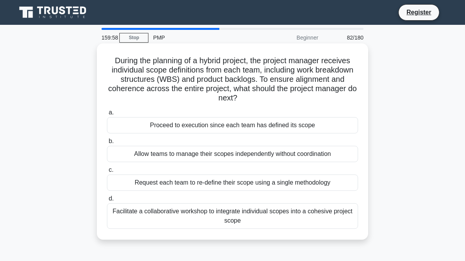
click at [181, 213] on div "Facilitate a collaborative workshop to integrate individual scopes into a cohes…" at bounding box center [232, 216] width 251 height 26
click at [107, 201] on input "d. Facilitate a collaborative workshop to integrate individual scopes into a co…" at bounding box center [107, 198] width 0 height 5
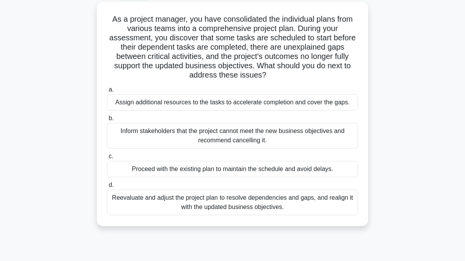
scroll to position [57, 0]
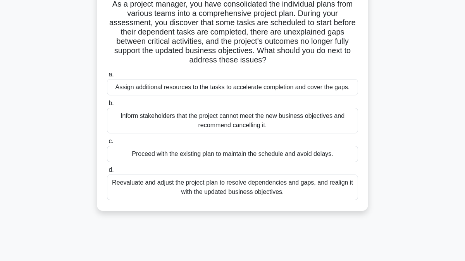
click at [228, 186] on div "Reevaluate and adjust the project plan to resolve dependencies and gaps, and re…" at bounding box center [232, 187] width 251 height 26
click at [107, 172] on input "d. Reevaluate and adjust the project plan to resolve dependencies and gaps, and…" at bounding box center [107, 169] width 0 height 5
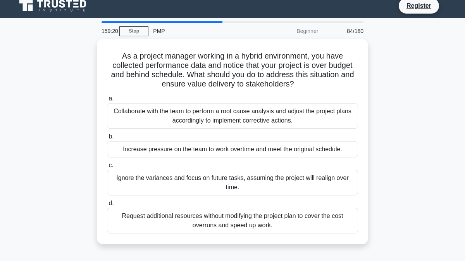
scroll to position [0, 0]
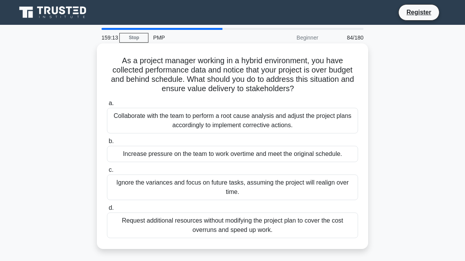
click at [248, 125] on div "Collaborate with the team to perform a root cause analysis and adjust the proje…" at bounding box center [232, 121] width 251 height 26
click at [107, 106] on input "a. Collaborate with the team to perform a root cause analysis and adjust the pr…" at bounding box center [107, 103] width 0 height 5
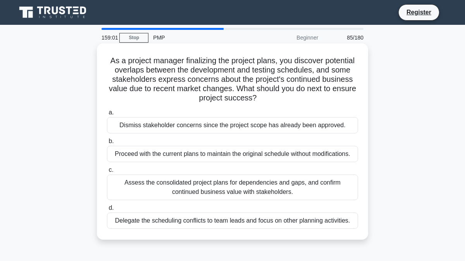
click at [239, 190] on div "Assess the consolidated project plans for dependencies and gaps, and confirm co…" at bounding box center [232, 187] width 251 height 26
click at [107, 172] on input "c. Assess the consolidated project plans for dependencies and gaps, and confirm…" at bounding box center [107, 169] width 0 height 5
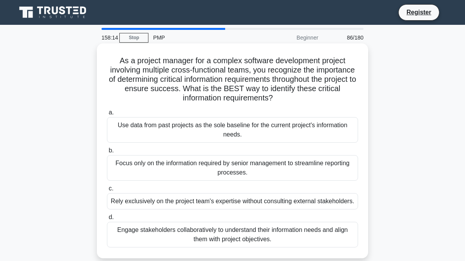
click at [261, 232] on div "Engage stakeholders collaboratively to understand their information needs and a…" at bounding box center [232, 235] width 251 height 26
click at [107, 220] on input "d. Engage stakeholders collaboratively to understand their information needs an…" at bounding box center [107, 217] width 0 height 5
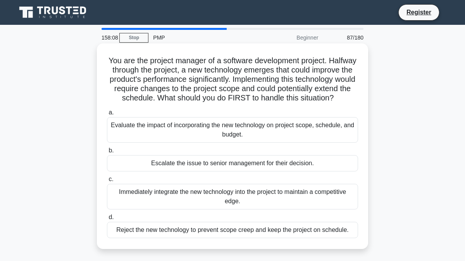
click at [259, 133] on div "Evaluate the impact of incorporating the new technology on project scope, sched…" at bounding box center [232, 130] width 251 height 26
click at [107, 115] on input "a. Evaluate the impact of incorporating the new technology on project scope, sc…" at bounding box center [107, 112] width 0 height 5
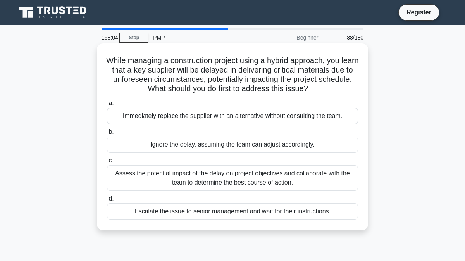
click at [251, 175] on div "Assess the potential impact of the delay on project objectives and collaborate …" at bounding box center [232, 178] width 251 height 26
click at [107, 163] on input "c. Assess the potential impact of the delay on project objectives and collabora…" at bounding box center [107, 160] width 0 height 5
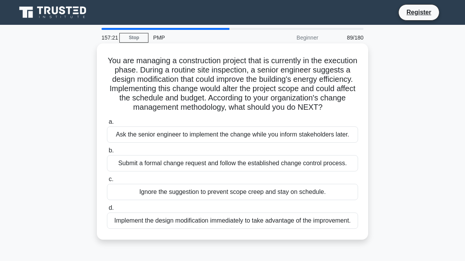
click at [213, 165] on div "Submit a formal change request and follow the established change control proces…" at bounding box center [232, 163] width 251 height 16
click at [107, 153] on input "b. Submit a formal change request and follow the established change control pro…" at bounding box center [107, 150] width 0 height 5
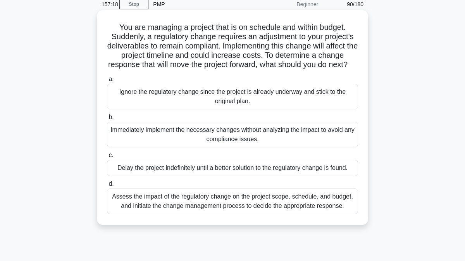
scroll to position [34, 0]
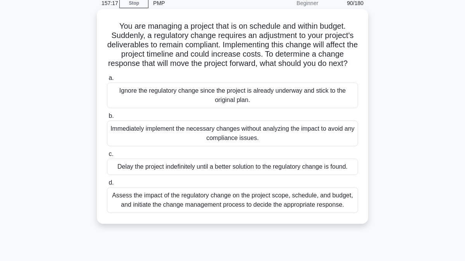
click at [195, 213] on div "Assess the impact of the regulatory change on the project scope, schedule, and …" at bounding box center [232, 200] width 251 height 26
click at [107, 185] on input "d. Assess the impact of the regulatory change on the project scope, schedule, a…" at bounding box center [107, 182] width 0 height 5
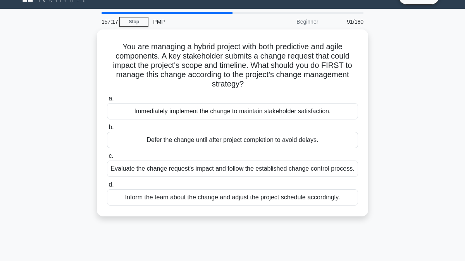
scroll to position [0, 0]
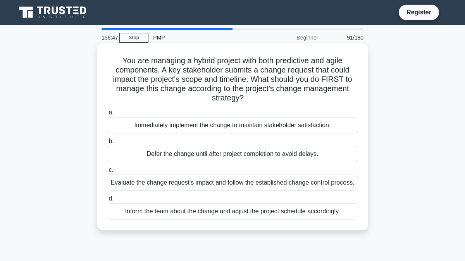
click at [152, 185] on div "Evaluate the change request's impact and follow the established change control …" at bounding box center [232, 182] width 251 height 16
click at [107, 172] on input "c. Evaluate the change request's impact and follow the established change contr…" at bounding box center [107, 169] width 0 height 5
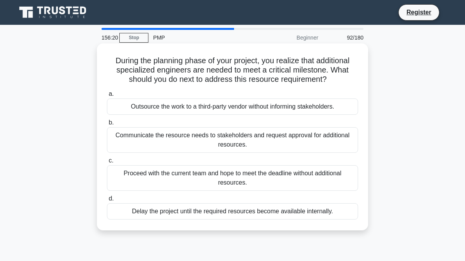
click at [150, 146] on div "Communicate the resource needs to stakeholders and request approval for additio…" at bounding box center [232, 140] width 251 height 26
click at [107, 125] on input "b. Communicate the resource needs to stakeholders and request approval for addi…" at bounding box center [107, 122] width 0 height 5
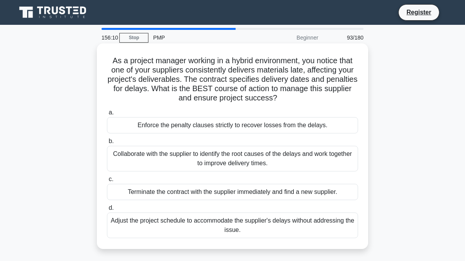
click at [150, 153] on div "Collaborate with the supplier to identify the root causes of the delays and wor…" at bounding box center [232, 159] width 251 height 26
click at [107, 144] on input "b. Collaborate with the supplier to identify the root causes of the delays and …" at bounding box center [107, 141] width 0 height 5
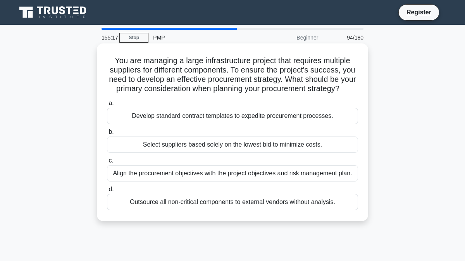
click at [142, 174] on div "Align the procurement objectives with the project objectives and risk managemen…" at bounding box center [232, 173] width 251 height 16
click at [107, 163] on input "c. Align the procurement objectives with the project objectives and risk manage…" at bounding box center [107, 160] width 0 height 5
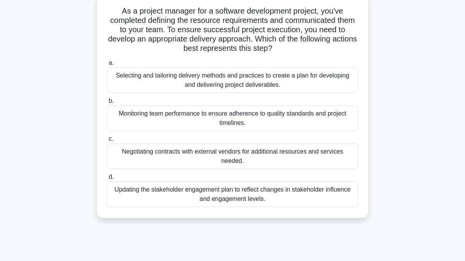
scroll to position [52, 0]
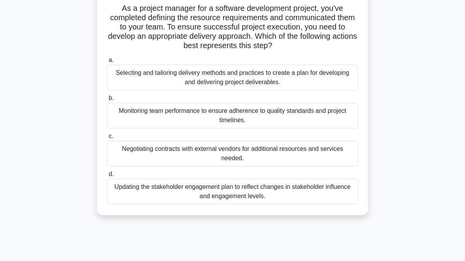
click at [280, 197] on div "Updating the stakeholder engagement plan to reflect changes in stakeholder infl…" at bounding box center [232, 192] width 251 height 26
click at [107, 177] on input "d. Updating the stakeholder engagement plan to reflect changes in stakeholder i…" at bounding box center [107, 174] width 0 height 5
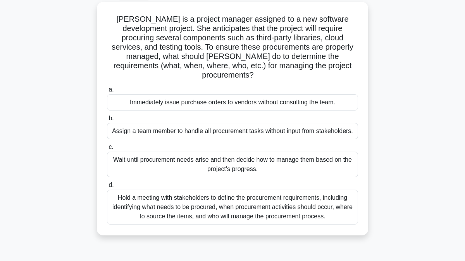
scroll to position [44, 0]
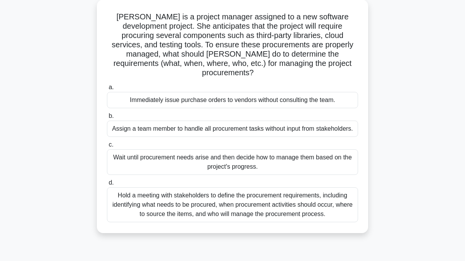
click at [198, 195] on div "Hold a meeting with stakeholders to define the procurement requirements, includ…" at bounding box center [232, 204] width 251 height 35
click at [107, 185] on input "d. Hold a meeting with stakeholders to define the procurement requirements, inc…" at bounding box center [107, 182] width 0 height 5
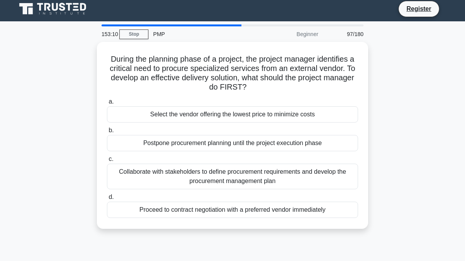
scroll to position [0, 0]
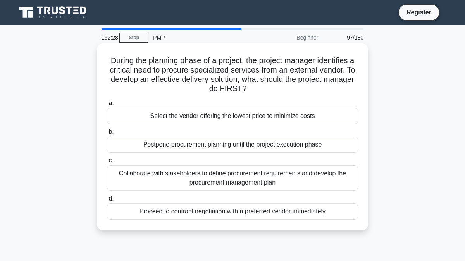
click at [212, 178] on div "Collaborate with stakeholders to define procurement requirements and develop th…" at bounding box center [232, 178] width 251 height 26
click at [107, 163] on input "c. Collaborate with stakeholders to define procurement requirements and develop…" at bounding box center [107, 160] width 0 height 5
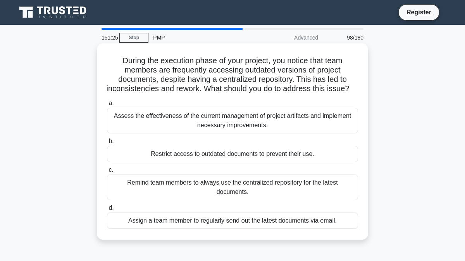
click at [289, 124] on div "Assess the effectiveness of the current management of project artifacts and imp…" at bounding box center [232, 121] width 251 height 26
click at [107, 106] on input "a. Assess the effectiveness of the current management of project artifacts and …" at bounding box center [107, 103] width 0 height 5
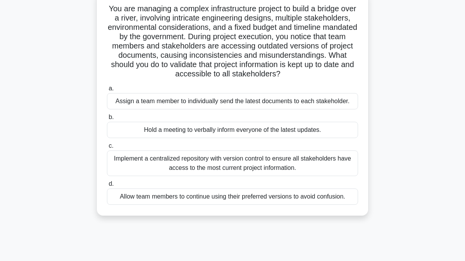
scroll to position [52, 0]
click at [304, 166] on div "Implement a centralized repository with version control to ensure all stakehold…" at bounding box center [232, 163] width 251 height 26
click at [107, 148] on input "c. Implement a centralized repository with version control to ensure all stakeh…" at bounding box center [107, 145] width 0 height 5
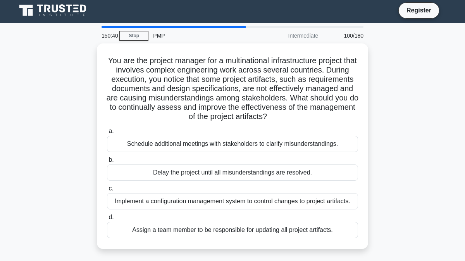
scroll to position [0, 0]
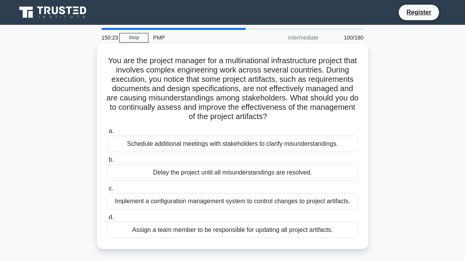
click at [206, 203] on div "Implement a configuration management system to control changes to project artif…" at bounding box center [232, 201] width 251 height 16
click at [107, 191] on input "c. Implement a configuration management system to control changes to project ar…" at bounding box center [107, 188] width 0 height 5
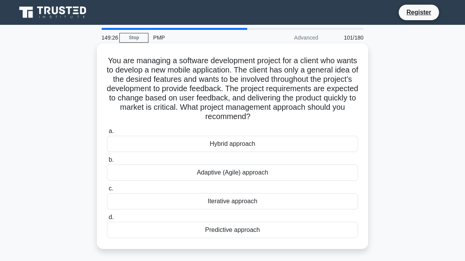
click at [170, 173] on div "Adaptive (Agile) approach" at bounding box center [232, 172] width 251 height 16
click at [107, 162] on input "b. Adaptive (Agile) approach" at bounding box center [107, 159] width 0 height 5
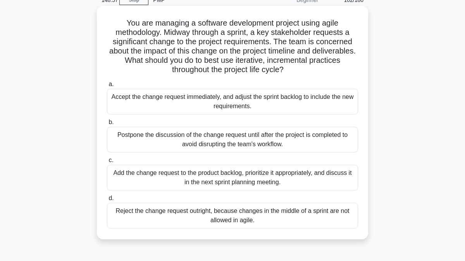
scroll to position [40, 0]
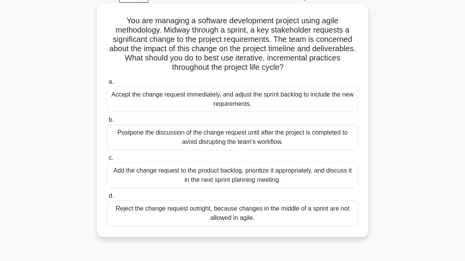
click at [169, 177] on div "Add the change request to the product backlog, prioritize it appropriately, and…" at bounding box center [232, 175] width 251 height 26
click at [107, 160] on input "c. Add the change request to the product backlog, prioritize it appropriately, …" at bounding box center [107, 157] width 0 height 5
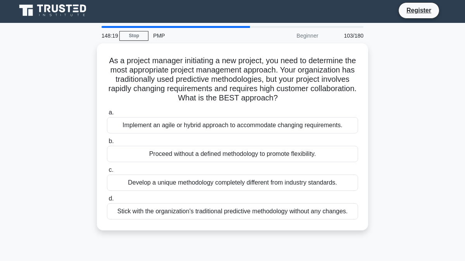
scroll to position [0, 0]
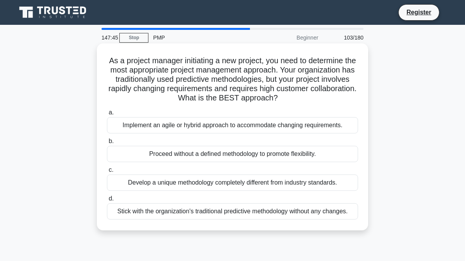
click at [170, 128] on div "Implement an agile or hybrid approach to accommodate changing requirements." at bounding box center [232, 125] width 251 height 16
click at [107, 115] on input "a. Implement an agile or hybrid approach to accommodate changing requirements." at bounding box center [107, 112] width 0 height 5
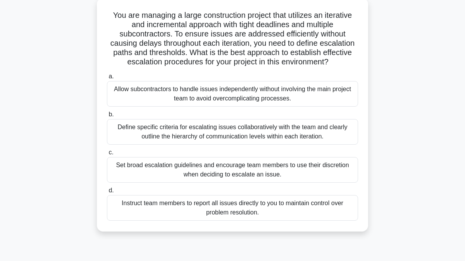
scroll to position [46, 0]
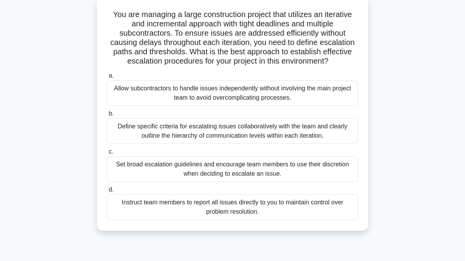
click at [138, 136] on div "Define specific criteria for escalating issues collaboratively with the team an…" at bounding box center [232, 131] width 251 height 26
click at [107, 116] on input "b. Define specific criteria for escalating issues collaboratively with the team…" at bounding box center [107, 113] width 0 height 5
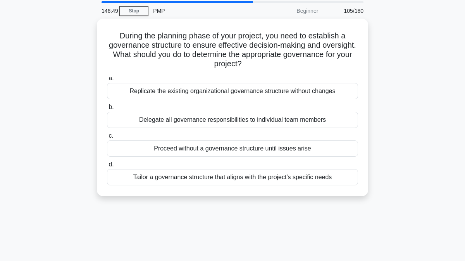
scroll to position [0, 0]
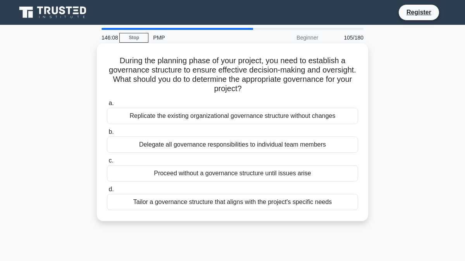
click at [173, 200] on div "Tailor a governance structure that aligns with the project's specific needs" at bounding box center [232, 202] width 251 height 16
click at [107, 192] on input "d. Tailor a governance structure that aligns with the project's specific needs" at bounding box center [107, 189] width 0 height 5
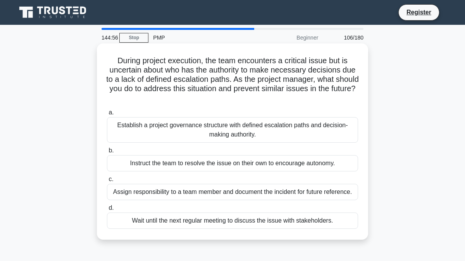
click at [173, 131] on div "Establish a project governance structure with defined escalation paths and deci…" at bounding box center [232, 130] width 251 height 26
click at [107, 115] on input "a. Establish a project governance structure with defined escalation paths and d…" at bounding box center [107, 112] width 0 height 5
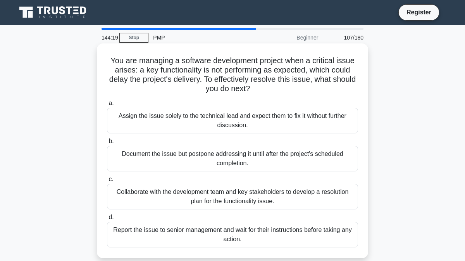
click at [175, 193] on div "Collaborate with the development team and key stakeholders to develop a resolut…" at bounding box center [232, 197] width 251 height 26
click at [107, 182] on input "c. Collaborate with the development team and key stakeholders to develop a reso…" at bounding box center [107, 179] width 0 height 5
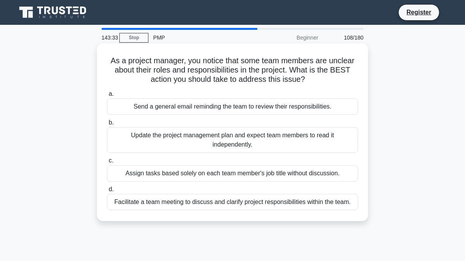
click at [220, 207] on div "Facilitate a team meeting to discuss and clarify project responsibilities withi…" at bounding box center [232, 202] width 251 height 16
click at [107, 192] on input "d. Facilitate a team meeting to discuss and clarify project responsibilities wi…" at bounding box center [107, 189] width 0 height 5
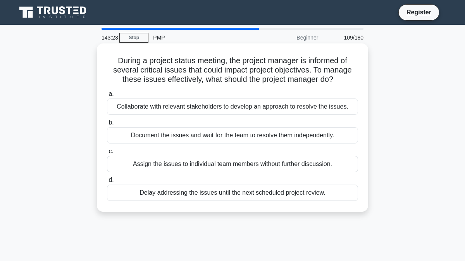
click at [194, 108] on div "Collaborate with relevant stakeholders to develop an approach to resolve the is…" at bounding box center [232, 106] width 251 height 16
click at [107, 96] on input "a. Collaborate with relevant stakeholders to develop an approach to resolve the…" at bounding box center [107, 93] width 0 height 5
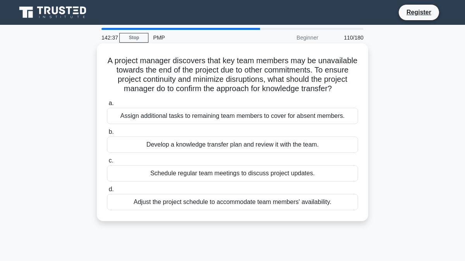
click at [148, 146] on div "Develop a knowledge transfer plan and review it with the team." at bounding box center [232, 144] width 251 height 16
click at [107, 134] on input "b. Develop a knowledge transfer plan and review it with the team." at bounding box center [107, 131] width 0 height 5
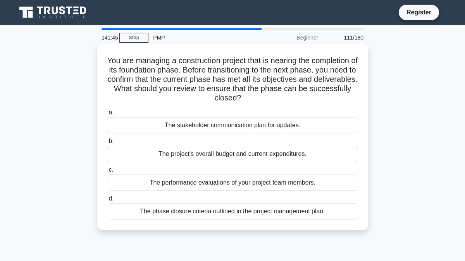
click at [180, 206] on div "The phase closure criteria outlined in the project management plan." at bounding box center [232, 211] width 251 height 16
click at [107, 201] on input "d. The phase closure criteria outlined in the project management plan." at bounding box center [107, 198] width 0 height 5
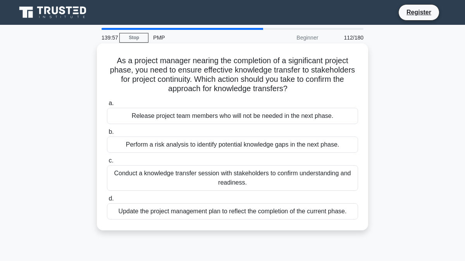
click at [171, 177] on div "Conduct a knowledge transfer session with stakeholders to confirm understanding…" at bounding box center [232, 178] width 251 height 26
click at [107, 163] on input "c. Conduct a knowledge transfer session with stakeholders to confirm understand…" at bounding box center [107, 160] width 0 height 5
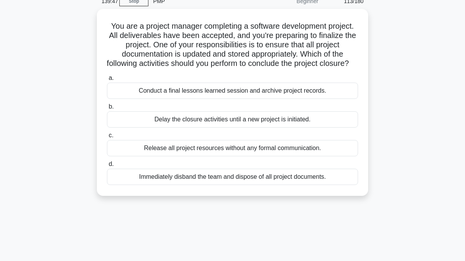
scroll to position [37, 0]
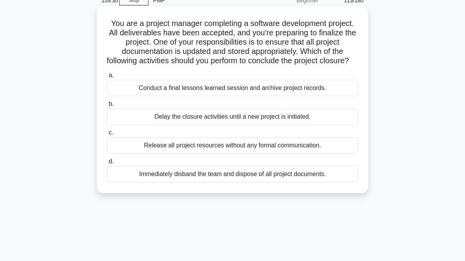
click at [178, 96] on div "Conduct a final lessons learned session and archive project records." at bounding box center [232, 88] width 251 height 16
click at [107, 78] on input "a. Conduct a final lessons learned session and archive project records." at bounding box center [107, 75] width 0 height 5
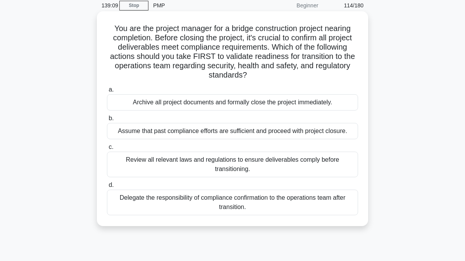
scroll to position [36, 0]
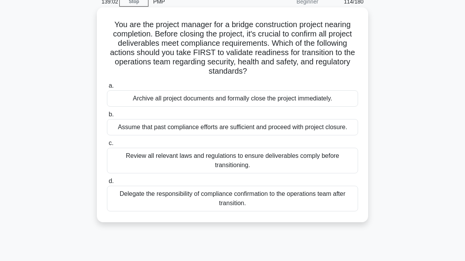
click at [166, 168] on div "Review all relevant laws and regulations to ensure deliverables comply before t…" at bounding box center [232, 161] width 251 height 26
click at [107, 146] on input "c. Review all relevant laws and regulations to ensure deliverables comply befor…" at bounding box center [107, 143] width 0 height 5
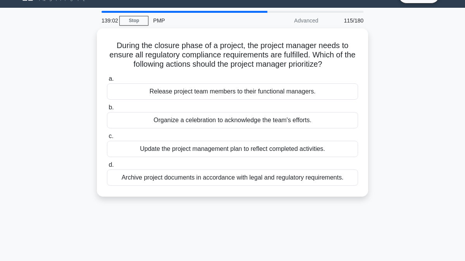
scroll to position [0, 0]
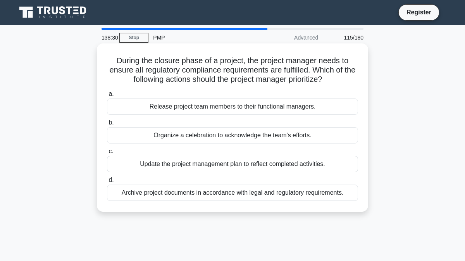
click at [164, 193] on div "Archive project documents in accordance with legal and regulatory requirements." at bounding box center [232, 192] width 251 height 16
click at [107, 182] on input "d. Archive project documents in accordance with legal and regulatory requiremen…" at bounding box center [107, 179] width 0 height 5
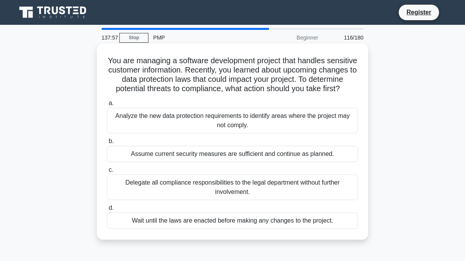
click at [209, 120] on div "Analyze the new data protection requirements to identify areas where the projec…" at bounding box center [232, 121] width 251 height 26
click at [107, 106] on input "a. Analyze the new data protection requirements to identify areas where the pro…" at bounding box center [107, 103] width 0 height 5
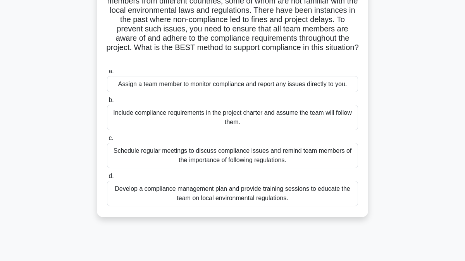
scroll to position [81, 0]
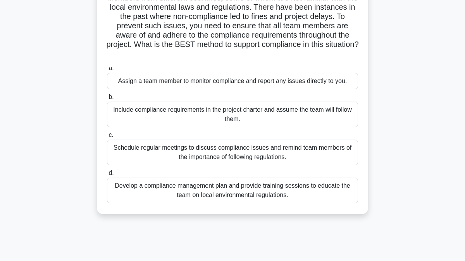
click at [117, 190] on div "Develop a compliance management plan and provide training sessions to educate t…" at bounding box center [232, 190] width 251 height 26
click at [107, 175] on input "d. Develop a compliance management plan and provide training sessions to educat…" at bounding box center [107, 172] width 0 height 5
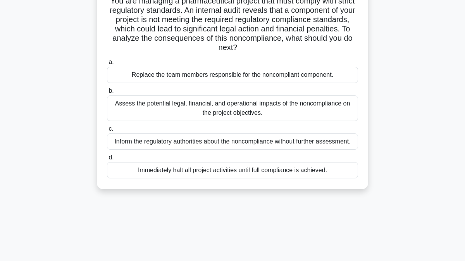
scroll to position [0, 0]
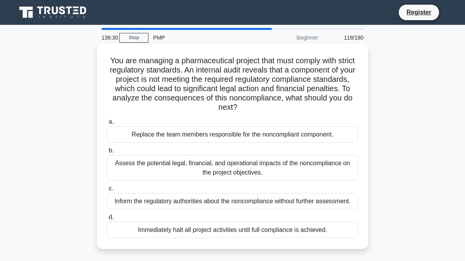
click at [162, 167] on div "Assess the potential legal, financial, and operational impacts of the noncompli…" at bounding box center [232, 168] width 251 height 26
click at [107, 153] on input "b. Assess the potential legal, financial, and operational impacts of the noncom…" at bounding box center [107, 150] width 0 height 5
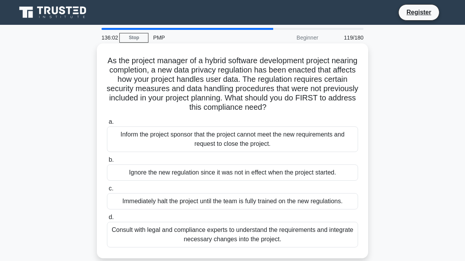
click at [174, 234] on div "Consult with legal and compliance experts to understand the requirements and in…" at bounding box center [232, 235] width 251 height 26
click at [107, 220] on input "d. Consult with legal and compliance experts to understand the requirements and…" at bounding box center [107, 217] width 0 height 5
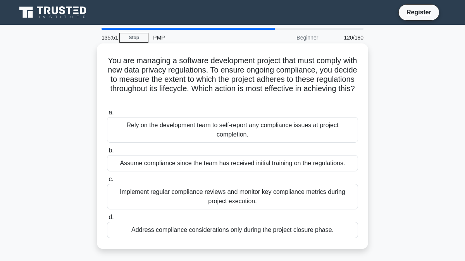
click at [189, 195] on div "Implement regular compliance reviews and monitor key compliance metrics during …" at bounding box center [232, 197] width 251 height 26
click at [107, 182] on input "c. Implement regular compliance reviews and monitor key compliance metrics duri…" at bounding box center [107, 179] width 0 height 5
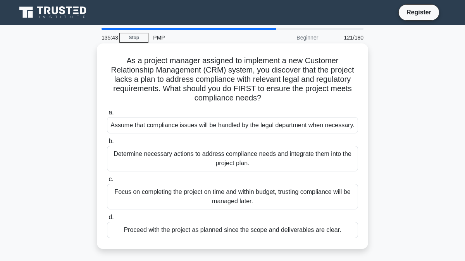
click at [189, 160] on div "Determine necessary actions to address compliance needs and integrate them into…" at bounding box center [232, 159] width 251 height 26
click at [107, 144] on input "b. Determine necessary actions to address compliance needs and integrate them i…" at bounding box center [107, 141] width 0 height 5
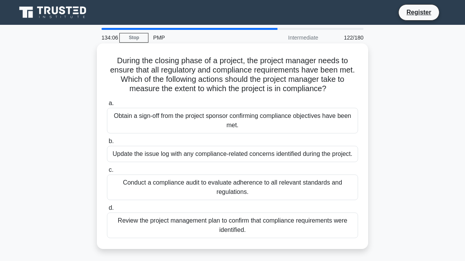
click at [198, 191] on div "Conduct a compliance audit to evaluate adherence to all relevant standards and …" at bounding box center [232, 187] width 251 height 26
click at [107, 172] on input "c. Conduct a compliance audit to evaluate adherence to all relevant standards a…" at bounding box center [107, 169] width 0 height 5
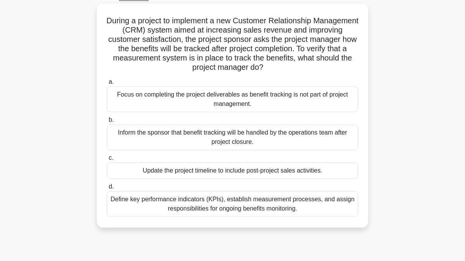
scroll to position [45, 0]
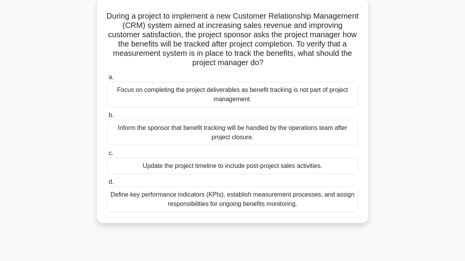
click at [174, 200] on div "Define key performance indicators (KPIs), establish measurement processes, and …" at bounding box center [232, 199] width 251 height 26
click at [107, 184] on input "d. Define key performance indicators (KPIs), establish measurement processes, a…" at bounding box center [107, 181] width 0 height 5
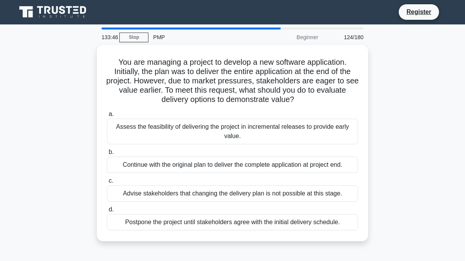
scroll to position [0, 0]
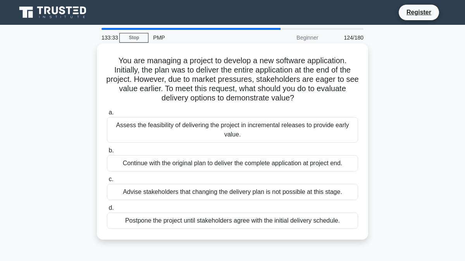
click at [187, 136] on div "Assess the feasibility of delivering the project in incremental releases to pro…" at bounding box center [232, 130] width 251 height 26
click at [107, 115] on input "a. Assess the feasibility of delivering the project in incremental releases to …" at bounding box center [107, 112] width 0 height 5
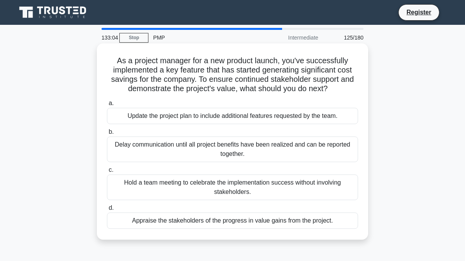
click at [177, 220] on div "Appraise the stakeholders of the progress in value gains from the project." at bounding box center [232, 220] width 251 height 16
click at [107, 210] on input "d. Appraise the stakeholders of the progress in value gains from the project." at bounding box center [107, 207] width 0 height 5
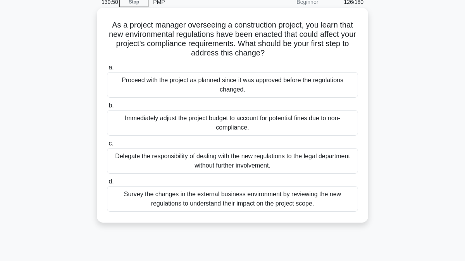
scroll to position [33, 0]
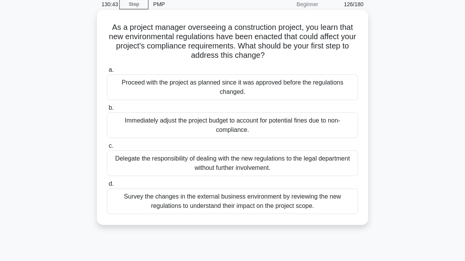
click at [229, 203] on div "Survey the changes in the external business environment by reviewing the new re…" at bounding box center [232, 201] width 251 height 26
click at [107, 186] on input "d. Survey the changes in the external business environment by reviewing the new…" at bounding box center [107, 183] width 0 height 5
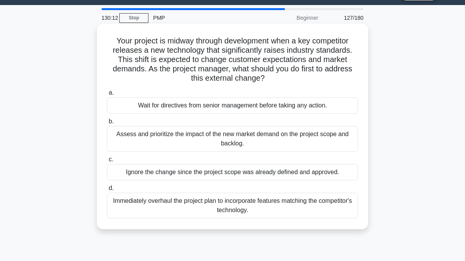
scroll to position [22, 0]
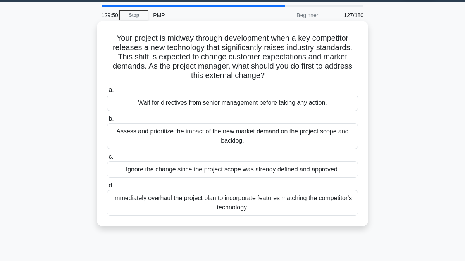
click at [178, 136] on div "Assess and prioritize the impact of the new market demand on the project scope …" at bounding box center [232, 136] width 251 height 26
click at [107, 121] on input "b. Assess and prioritize the impact of the new market demand on the project sco…" at bounding box center [107, 118] width 0 height 5
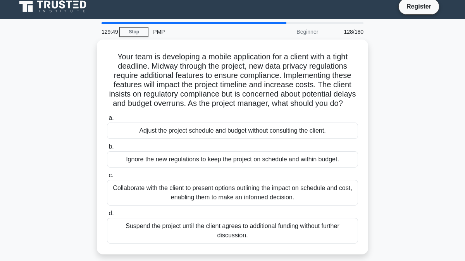
scroll to position [0, 0]
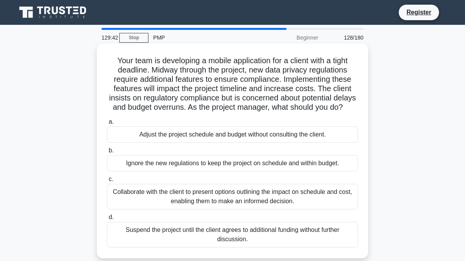
click at [147, 199] on div "Collaborate with the client to present options outlining the impact on schedule…" at bounding box center [232, 197] width 251 height 26
click at [107, 182] on input "c. Collaborate with the client to present options outlining the impact on sched…" at bounding box center [107, 179] width 0 height 5
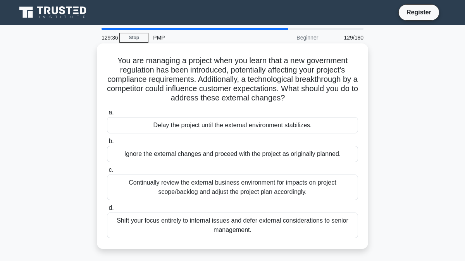
click at [150, 190] on div "Continually review the external business environment for impacts on project sco…" at bounding box center [232, 187] width 251 height 26
click at [107, 172] on input "c. Continually review the external business environment for impacts on project …" at bounding box center [107, 169] width 0 height 5
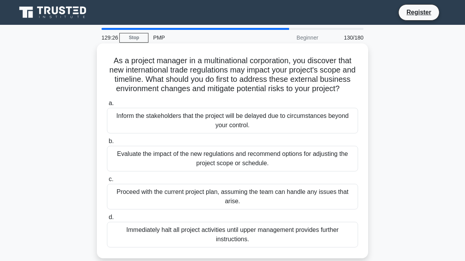
click at [162, 159] on div "Evaluate the impact of the new regulations and recommend options for adjusting …" at bounding box center [232, 159] width 251 height 26
click at [107, 144] on input "b. Evaluate the impact of the new regulations and recommend options for adjusti…" at bounding box center [107, 141] width 0 height 5
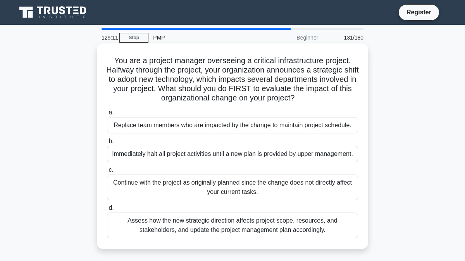
click at [176, 228] on div "Assess how the new strategic direction affects project scope, resources, and st…" at bounding box center [232, 225] width 251 height 26
click at [107, 210] on input "d. Assess how the new strategic direction affects project scope, resources, and…" at bounding box center [107, 207] width 0 height 5
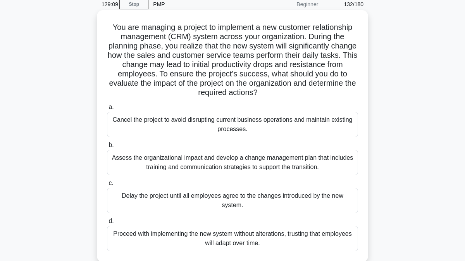
scroll to position [37, 0]
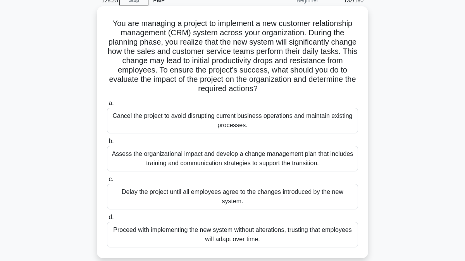
click at [172, 158] on div "Assess the organizational impact and develop a change management plan that incl…" at bounding box center [232, 159] width 251 height 26
click at [107, 144] on input "b. Assess the organizational impact and develop a change management plan that i…" at bounding box center [107, 141] width 0 height 5
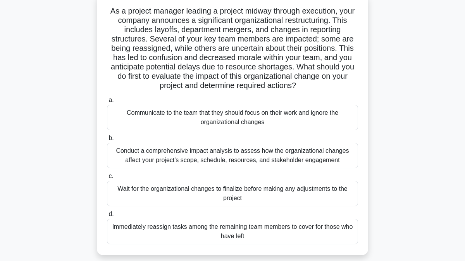
scroll to position [49, 0]
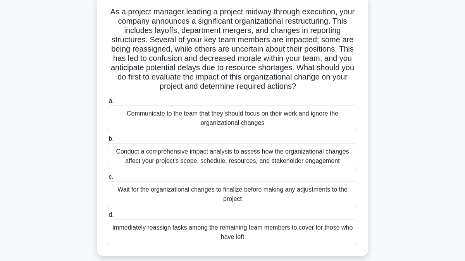
click at [158, 160] on div "Conduct a comprehensive impact analysis to assess how the organizational change…" at bounding box center [232, 156] width 251 height 26
click at [107, 141] on input "b. Conduct a comprehensive impact analysis to assess how the organizational cha…" at bounding box center [107, 138] width 0 height 5
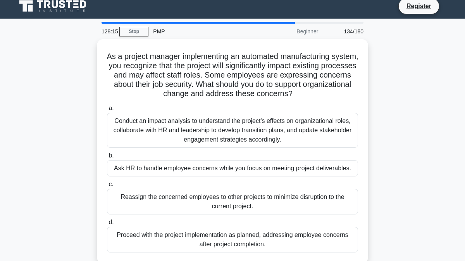
scroll to position [0, 0]
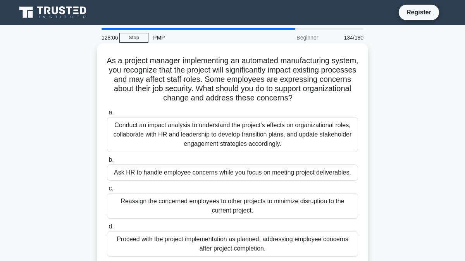
click at [171, 134] on div "Conduct an impact analysis to understand the project's effects on organizationa…" at bounding box center [232, 134] width 251 height 35
click at [107, 115] on input "a. Conduct an impact analysis to understand the project's effects on organizati…" at bounding box center [107, 112] width 0 height 5
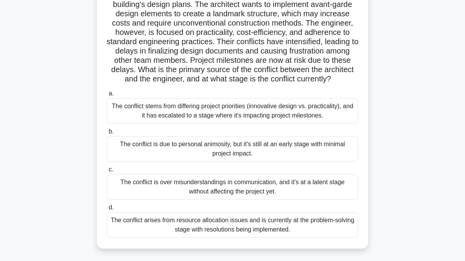
scroll to position [80, 0]
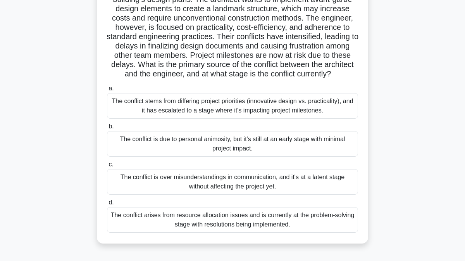
click at [198, 110] on div "The conflict stems from differing project priorities (innovative design vs. pra…" at bounding box center [232, 106] width 251 height 26
click at [107, 91] on input "a. The conflict stems from differing project priorities (innovative design vs. …" at bounding box center [107, 88] width 0 height 5
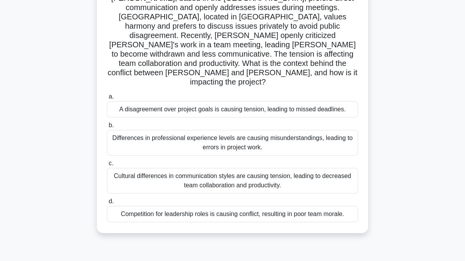
scroll to position [87, 0]
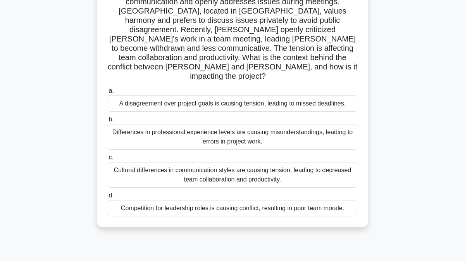
click at [172, 162] on div "Cultural differences in communication styles are causing tension, leading to de…" at bounding box center [232, 175] width 251 height 26
click at [107, 155] on input "c. Cultural differences in communication styles are causing tension, leading to…" at bounding box center [107, 157] width 0 height 5
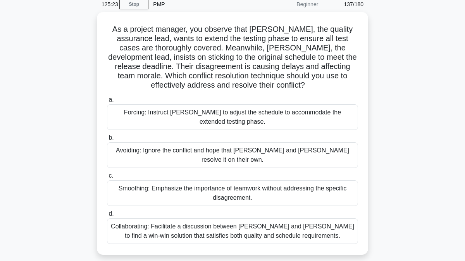
scroll to position [34, 0]
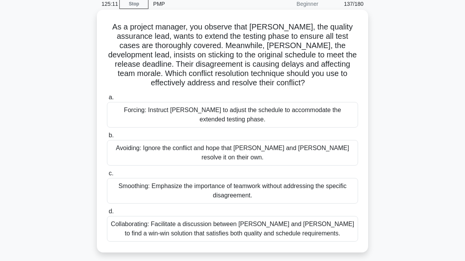
click at [138, 218] on div "Collaborating: Facilitate a discussion between [PERSON_NAME] and [PERSON_NAME] …" at bounding box center [232, 229] width 251 height 26
click at [107, 214] on input "d. Collaborating: Facilitate a discussion between [PERSON_NAME] and [PERSON_NAM…" at bounding box center [107, 211] width 0 height 5
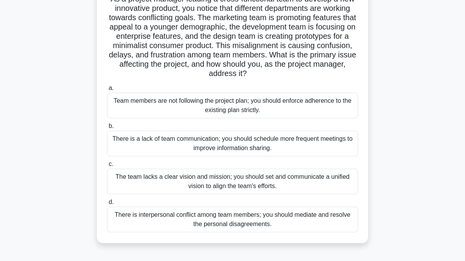
scroll to position [62, 0]
click at [198, 184] on div "The team lacks a clear vision and mission; you should set and communicate a uni…" at bounding box center [232, 181] width 251 height 26
click at [107, 166] on input "c. The team lacks a clear vision and mission; you should set and communicate a …" at bounding box center [107, 163] width 0 height 5
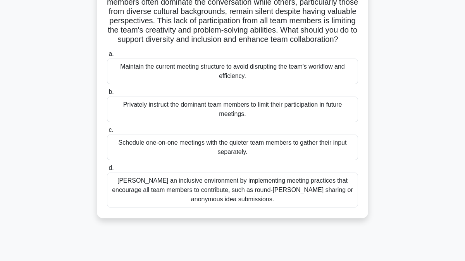
scroll to position [69, 0]
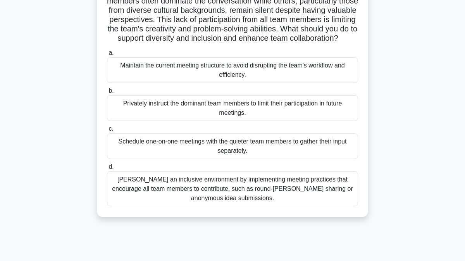
click at [180, 188] on div "[PERSON_NAME] an inclusive environment by implementing meeting practices that e…" at bounding box center [232, 188] width 251 height 35
click at [107, 169] on input "[PERSON_NAME] an inclusive environment by implementing meeting practices that e…" at bounding box center [107, 166] width 0 height 5
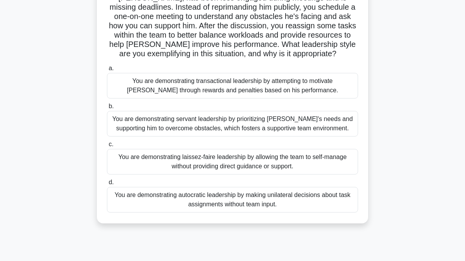
scroll to position [75, 0]
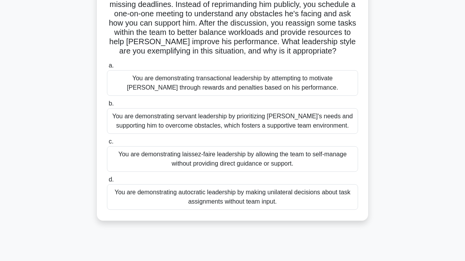
click at [165, 124] on div "You are demonstrating servant leadership by prioritizing [PERSON_NAME]'s needs …" at bounding box center [232, 121] width 251 height 26
click at [107, 106] on input "b. You are demonstrating servant leadership by prioritizing [PERSON_NAME]'s nee…" at bounding box center [107, 103] width 0 height 5
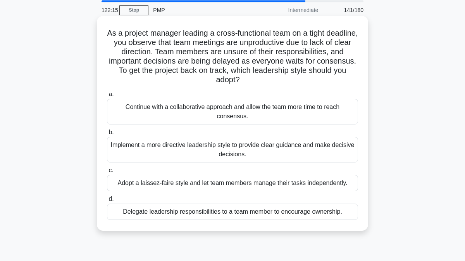
scroll to position [35, 0]
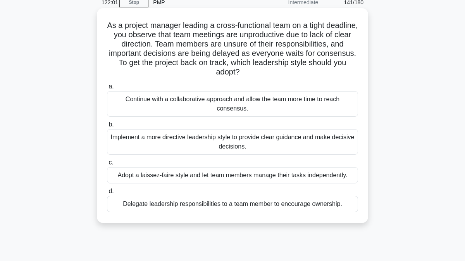
click at [181, 139] on div "Implement a more directive leadership style to provide clear guidance and make …" at bounding box center [232, 142] width 251 height 26
click at [107, 127] on input "b. Implement a more directive leadership style to provide clear guidance and ma…" at bounding box center [107, 124] width 0 height 5
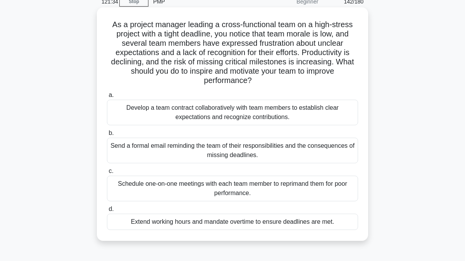
scroll to position [38, 0]
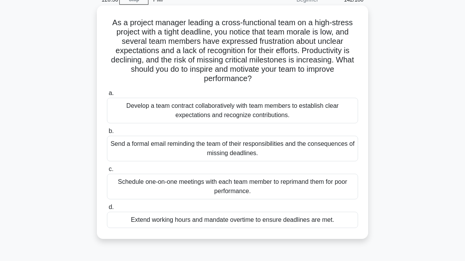
click at [179, 114] on div "Develop a team contract collaboratively with team members to establish clear ex…" at bounding box center [232, 111] width 251 height 26
click at [107, 96] on input "a. Develop a team contract collaboratively with team members to establish clear…" at bounding box center [107, 93] width 0 height 5
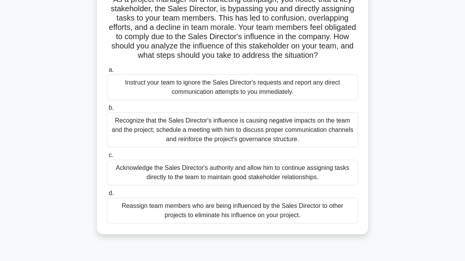
scroll to position [65, 0]
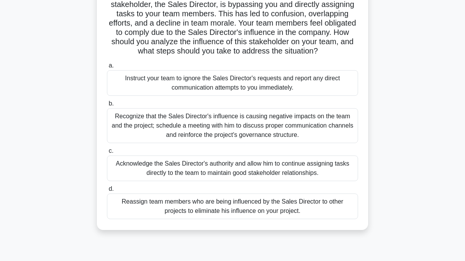
click at [187, 126] on div "Recognize that the Sales Director's influence is causing negative impacts on th…" at bounding box center [232, 125] width 251 height 35
click at [107, 106] on input "b. Recognize that the Sales Director's influence is causing negative impacts on…" at bounding box center [107, 103] width 0 height 5
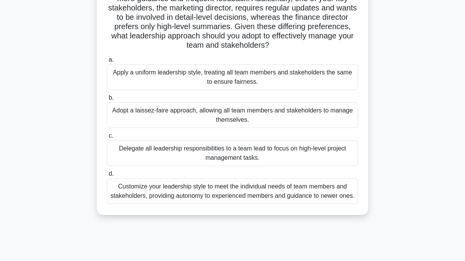
scroll to position [100, 0]
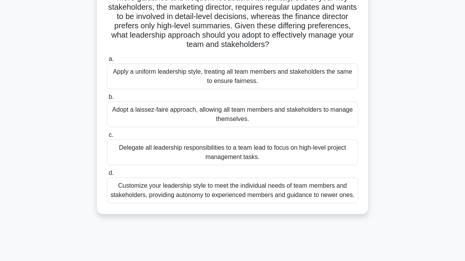
click at [184, 188] on div "Customize your leadership style to meet the individual needs of team members an…" at bounding box center [232, 190] width 251 height 26
click at [107, 175] on input "d. Customize your leadership style to meet the individual needs of team members…" at bounding box center [107, 172] width 0 height 5
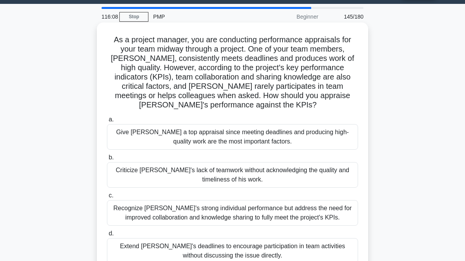
scroll to position [21, 0]
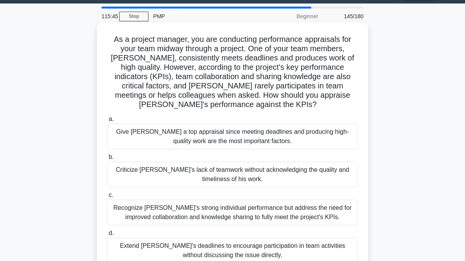
click at [149, 202] on div "Recognize [PERSON_NAME]'s strong individual performance but address the need fo…" at bounding box center [232, 212] width 251 height 26
click at [107, 198] on input "c. Recognize [PERSON_NAME]'s strong individual performance but address the need…" at bounding box center [107, 195] width 0 height 5
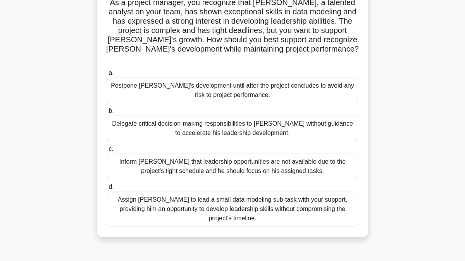
scroll to position [61, 0]
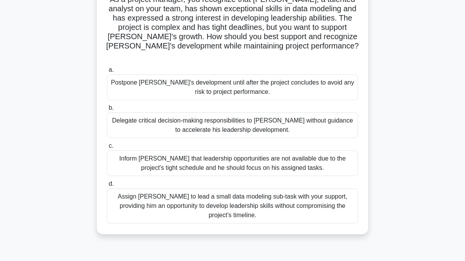
click at [153, 192] on div "Assign [PERSON_NAME] to lead a small data modeling sub-task with your support, …" at bounding box center [232, 205] width 251 height 35
click at [107, 186] on input "d. Assign [PERSON_NAME] to lead a small data modeling sub-task with your suppor…" at bounding box center [107, 183] width 0 height 5
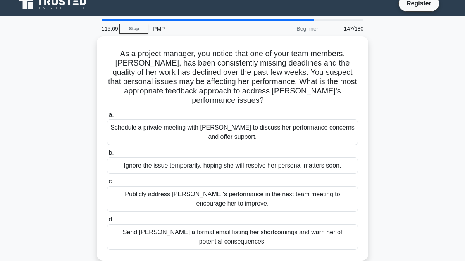
scroll to position [0, 0]
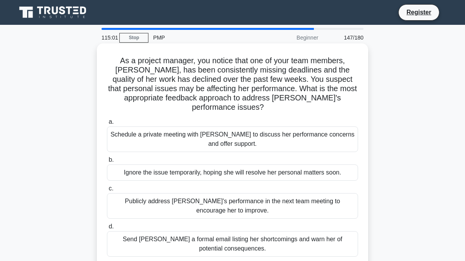
click at [151, 130] on div "Schedule a private meeting with [PERSON_NAME] to discuss her performance concer…" at bounding box center [232, 139] width 251 height 26
click at [107, 124] on input "a. Schedule a private meeting with [PERSON_NAME] to discuss her performance con…" at bounding box center [107, 121] width 0 height 5
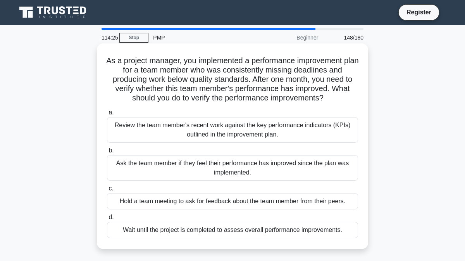
click at [148, 131] on div "Review the team member's recent work against the key performance indicators (KP…" at bounding box center [232, 130] width 251 height 26
click at [107, 115] on input "a. Review the team member's recent work against the key performance indicators …" at bounding box center [107, 112] width 0 height 5
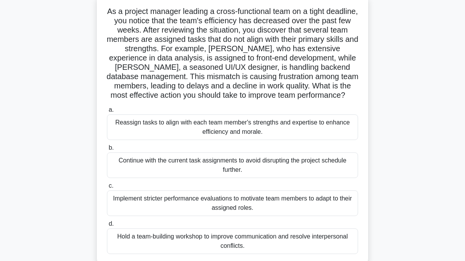
scroll to position [48, 0]
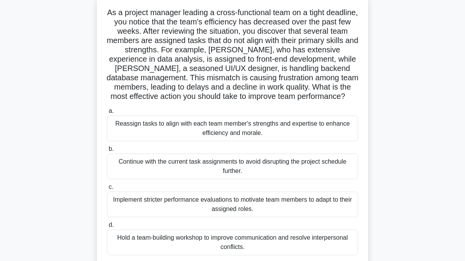
click at [177, 132] on div "Reassign tasks to align with each team member's strengths and expertise to enha…" at bounding box center [232, 128] width 251 height 26
click at [107, 113] on input "a. Reassign tasks to align with each team member's strengths and expertise to e…" at bounding box center [107, 110] width 0 height 5
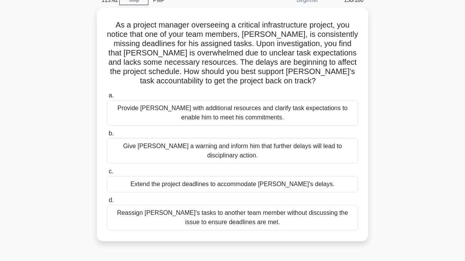
scroll to position [40, 0]
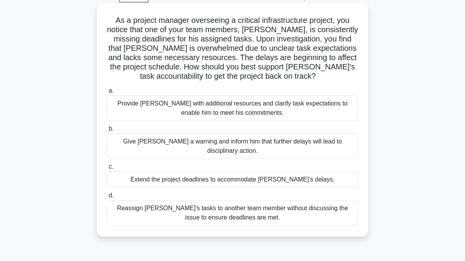
click at [191, 109] on div "Provide [PERSON_NAME] with additional resources and clarify task expectations t…" at bounding box center [232, 108] width 251 height 26
click at [107, 93] on input "a. Provide [PERSON_NAME] with additional resources and clarify task expectation…" at bounding box center [107, 90] width 0 height 5
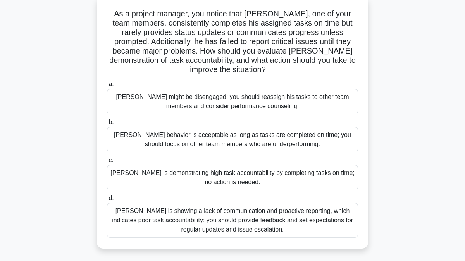
scroll to position [51, 0]
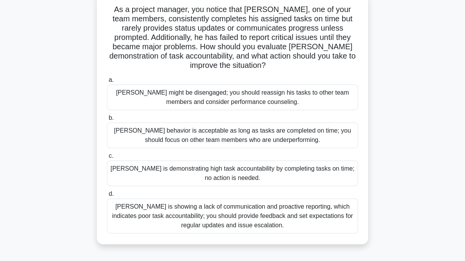
click at [175, 210] on div "[PERSON_NAME] is showing a lack of communication and proactive reporting, which…" at bounding box center [232, 215] width 251 height 35
click at [107, 196] on input "[PERSON_NAME] is showing a lack of communication and proactive reporting, which…" at bounding box center [107, 193] width 0 height 5
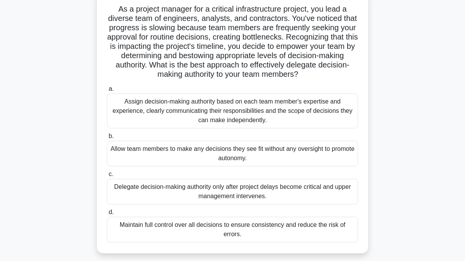
scroll to position [54, 0]
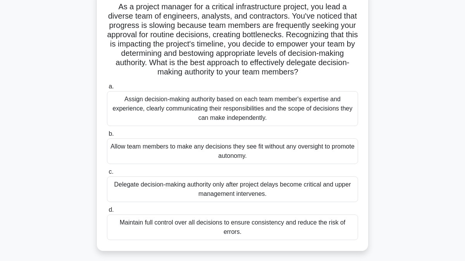
click at [193, 113] on div "Assign decision-making authority based on each team member's expertise and expe…" at bounding box center [232, 108] width 251 height 35
click at [107, 89] on input "a. Assign decision-making authority based on each team member's expertise and e…" at bounding box center [107, 86] width 0 height 5
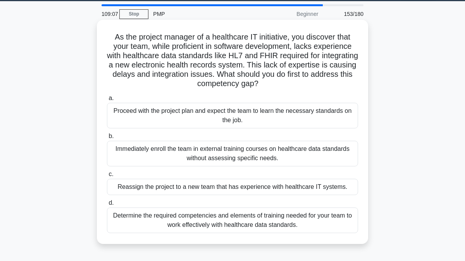
scroll to position [26, 0]
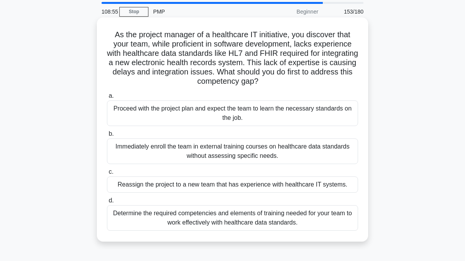
click at [172, 219] on div "Determine the required competencies and elements of training needed for your te…" at bounding box center [232, 218] width 251 height 26
click at [107, 203] on input "d. Determine the required competencies and elements of training needed for your…" at bounding box center [107, 200] width 0 height 5
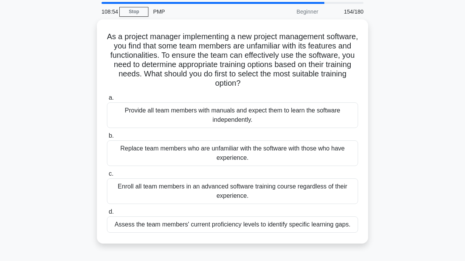
scroll to position [0, 0]
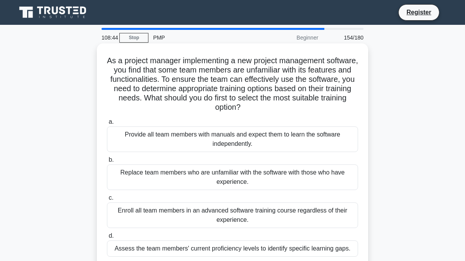
click at [209, 249] on div "Assess the team members' current proficiency levels to identify specific learni…" at bounding box center [232, 248] width 251 height 16
click at [107, 238] on input "d. Assess the team members' current proficiency levels to identify specific lea…" at bounding box center [107, 235] width 0 height 5
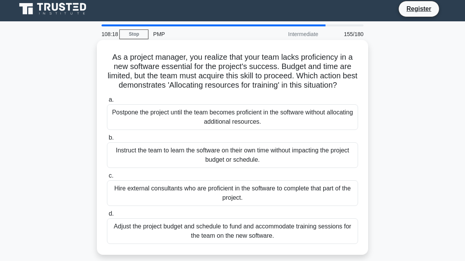
scroll to position [4, 0]
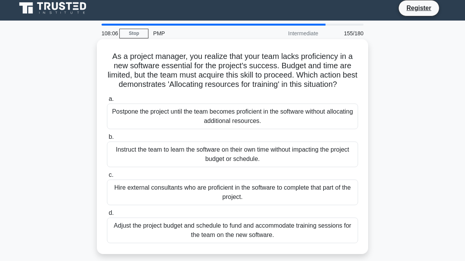
click at [191, 230] on div "Adjust the project budget and schedule to fund and accommodate training session…" at bounding box center [232, 230] width 251 height 26
click at [107, 215] on input "d. Adjust the project budget and schedule to fund and accommodate training sess…" at bounding box center [107, 212] width 0 height 5
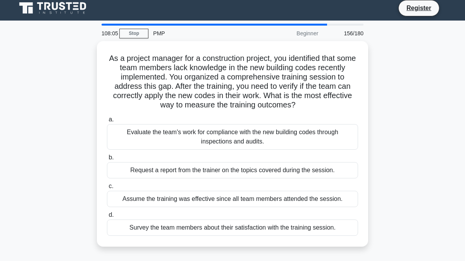
scroll to position [0, 0]
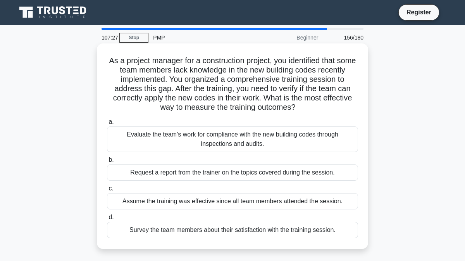
click at [242, 144] on div "Evaluate the team's work for compliance with the new building codes through ins…" at bounding box center [232, 139] width 251 height 26
click at [107, 124] on input "a. Evaluate the team's work for compliance with the new building codes through …" at bounding box center [107, 121] width 0 height 5
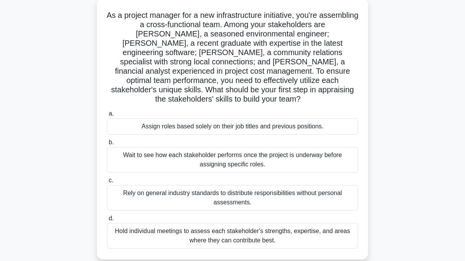
scroll to position [51, 0]
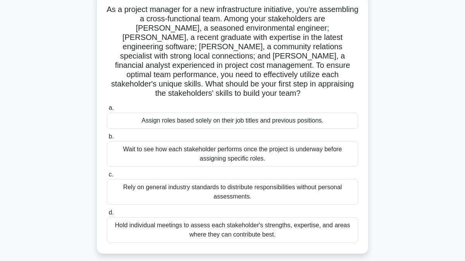
click at [182, 219] on div "Hold individual meetings to assess each stakeholder's strengths, expertise, and…" at bounding box center [232, 230] width 251 height 26
click at [107, 215] on input "d. Hold individual meetings to assess each stakeholder's strengths, expertise, …" at bounding box center [107, 212] width 0 height 5
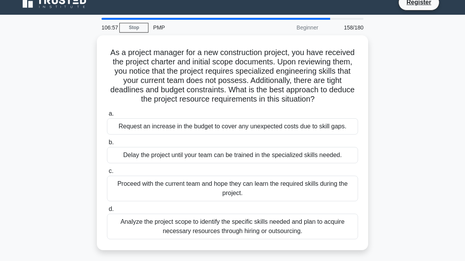
scroll to position [14, 0]
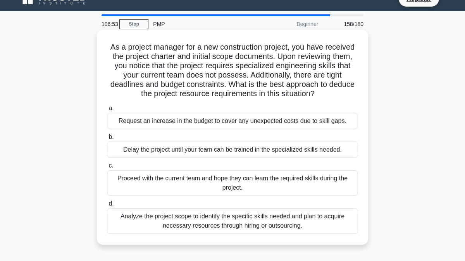
click at [150, 221] on div "Analyze the project scope to identify the specific skills needed and plan to ac…" at bounding box center [232, 221] width 251 height 26
click at [107, 206] on input "d. Analyze the project scope to identify the specific skills needed and plan to…" at bounding box center [107, 203] width 0 height 5
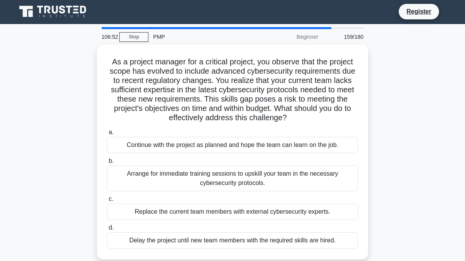
scroll to position [0, 0]
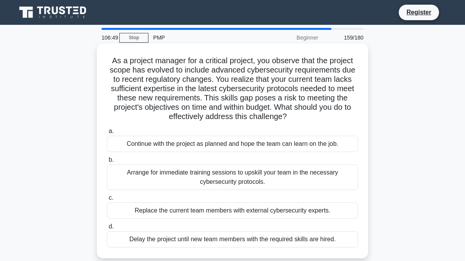
click at [159, 179] on div "Arrange for immediate training sessions to upskill your team in the necessary c…" at bounding box center [232, 177] width 251 height 26
click at [107, 162] on input "b. Arrange for immediate training sessions to upskill your team in the necessar…" at bounding box center [107, 159] width 0 height 5
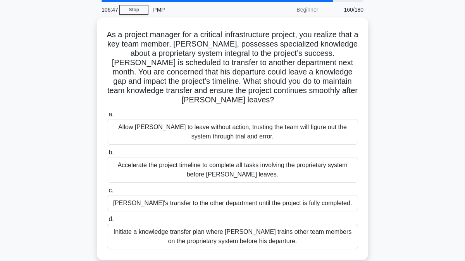
scroll to position [33, 0]
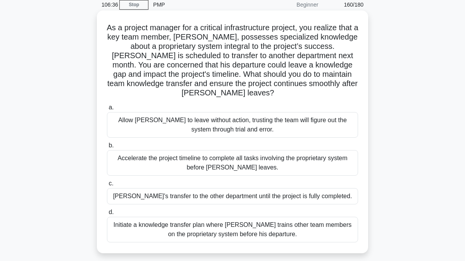
click at [268, 217] on div "Initiate a knowledge transfer plan where [PERSON_NAME] trains other team member…" at bounding box center [232, 230] width 251 height 26
click at [107, 215] on input "d. Initiate a knowledge transfer plan where [PERSON_NAME] trains other team mem…" at bounding box center [107, 212] width 0 height 5
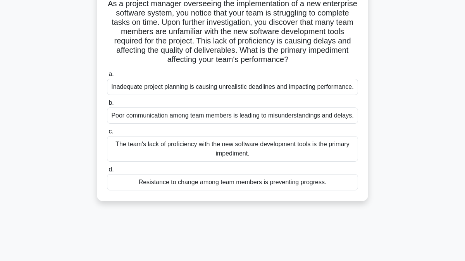
scroll to position [58, 0]
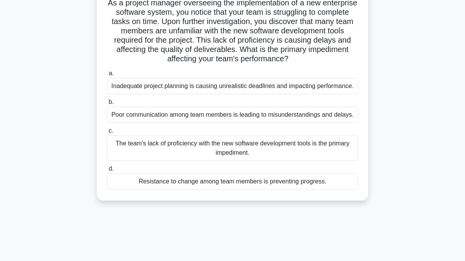
click at [177, 150] on div "The team's lack of proficiency with the new software development tools is the p…" at bounding box center [232, 148] width 251 height 26
click at [107, 133] on input "c. The team's lack of proficiency with the new software development tools is th…" at bounding box center [107, 130] width 0 height 5
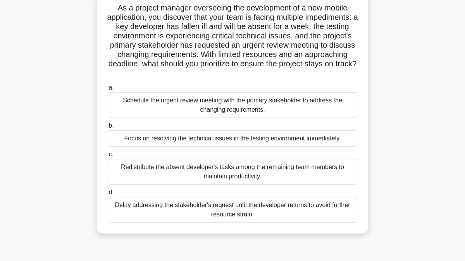
scroll to position [55, 0]
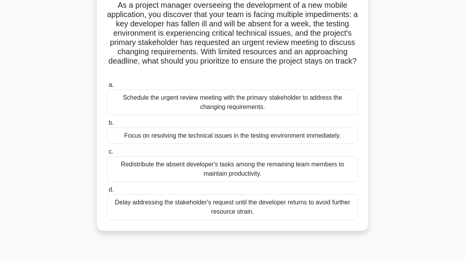
click at [173, 105] on div "Schedule the urgent review meeting with the primary stakeholder to address the …" at bounding box center [232, 102] width 251 height 26
click at [107, 88] on input "a. Schedule the urgent review meeting with the primary stakeholder to address t…" at bounding box center [107, 85] width 0 height 5
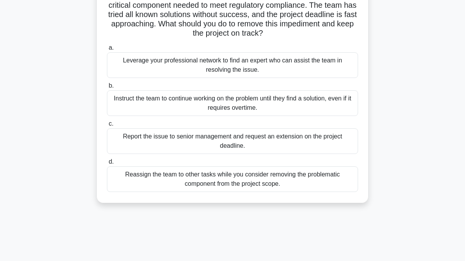
scroll to position [84, 0]
click at [179, 137] on div "Report the issue to senior management and request an extension on the project d…" at bounding box center [232, 141] width 251 height 26
click at [107, 126] on input "c. Report the issue to senior management and request an extension on the projec…" at bounding box center [107, 123] width 0 height 5
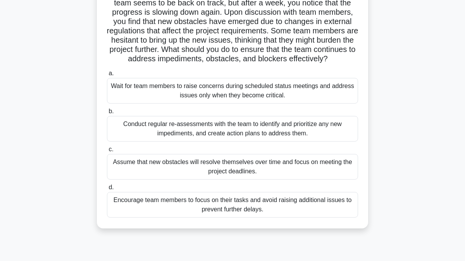
scroll to position [79, 0]
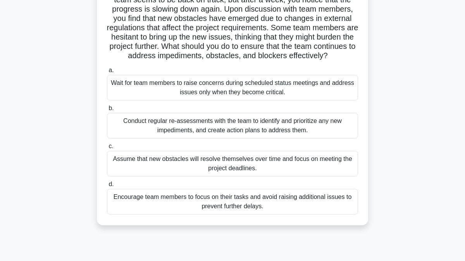
click at [165, 134] on div "Conduct regular re-assessments with the team to identify and prioritize any new…" at bounding box center [232, 126] width 251 height 26
click at [107, 111] on input "b. Conduct regular re-assessments with the team to identify and prioritize any …" at bounding box center [107, 108] width 0 height 5
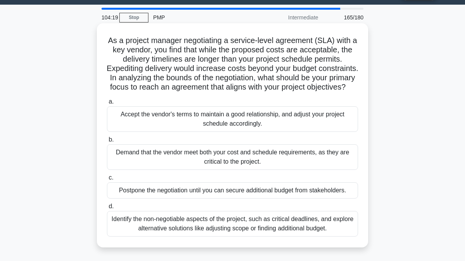
scroll to position [44, 0]
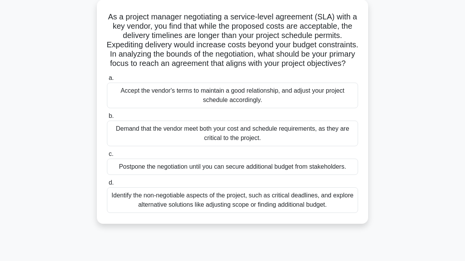
click at [180, 200] on div "Identify the non-negotiable aspects of the project, such as critical deadlines,…" at bounding box center [232, 200] width 251 height 26
click at [107, 185] on input "d. Identify the non-negotiable aspects of the project, such as critical deadlin…" at bounding box center [107, 182] width 0 height 5
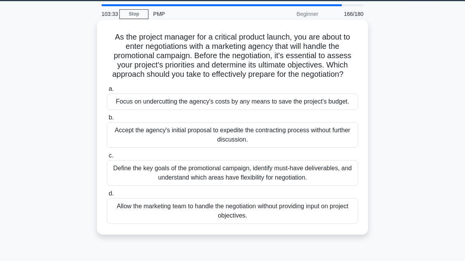
scroll to position [25, 0]
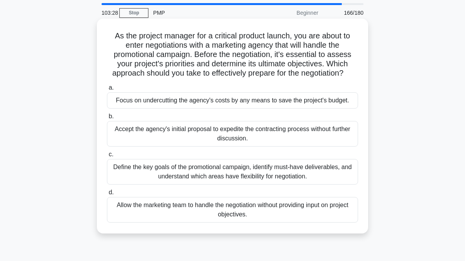
click at [180, 172] on div "Define the key goals of the promotional campaign, identify must-have deliverabl…" at bounding box center [232, 172] width 251 height 26
click at [107, 157] on input "c. Define the key goals of the promotional campaign, identify must-have deliver…" at bounding box center [107, 154] width 0 height 5
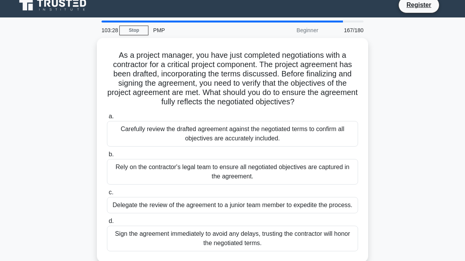
scroll to position [0, 0]
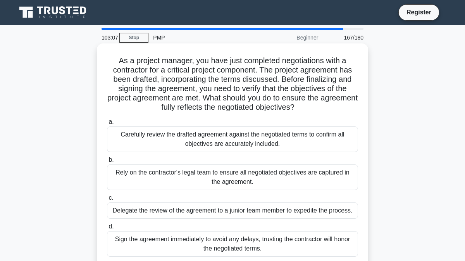
click at [159, 141] on div "Carefully review the drafted agreement against the negotiated terms to confirm …" at bounding box center [232, 139] width 251 height 26
click at [107, 124] on input "a. Carefully review the drafted agreement against the negotiated terms to confi…" at bounding box center [107, 121] width 0 height 5
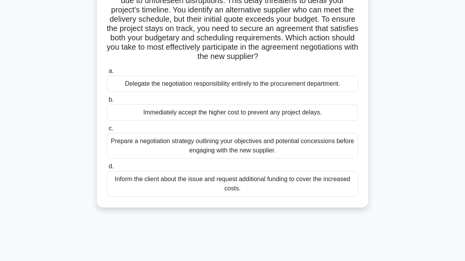
scroll to position [82, 0]
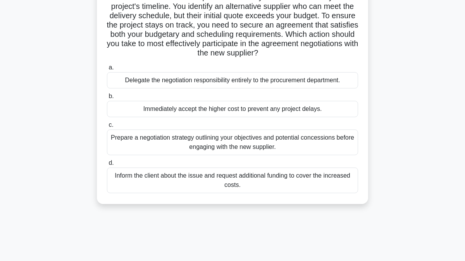
click at [187, 143] on div "Prepare a negotiation strategy outlining your objectives and potential concessi…" at bounding box center [232, 142] width 251 height 26
click at [107, 127] on input "c. Prepare a negotiation strategy outlining your objectives and potential conce…" at bounding box center [107, 124] width 0 height 5
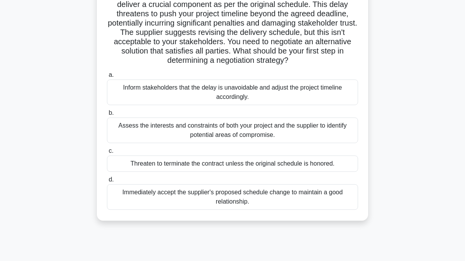
scroll to position [81, 0]
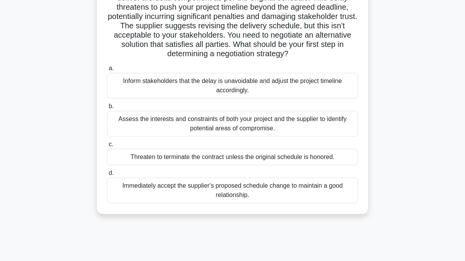
click at [169, 126] on div "Assess the interests and constraints of both your project and the supplier to i…" at bounding box center [232, 124] width 251 height 26
click at [107, 109] on input "b. Assess the interests and constraints of both your project and the supplier t…" at bounding box center [107, 106] width 0 height 5
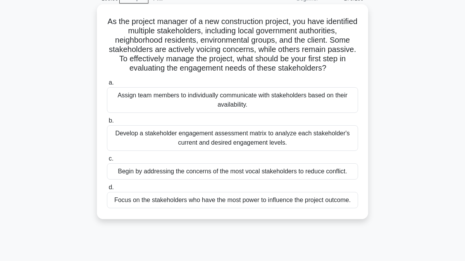
scroll to position [41, 0]
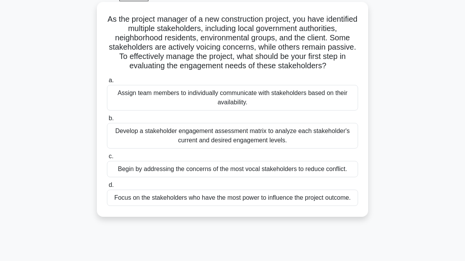
click at [173, 139] on div "Develop a stakeholder engagement assessment matrix to analyze each stakeholder'…" at bounding box center [232, 136] width 251 height 26
click at [107, 121] on input "b. Develop a stakeholder engagement assessment matrix to analyze each stakehold…" at bounding box center [107, 118] width 0 height 5
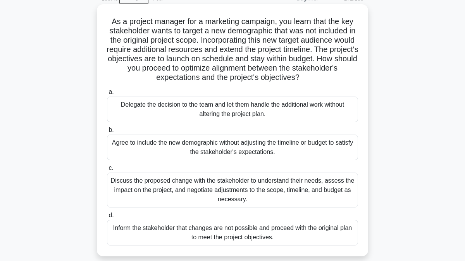
scroll to position [42, 0]
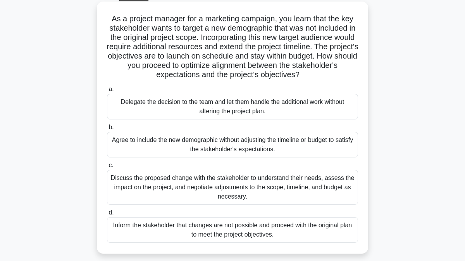
click at [174, 189] on div "Discuss the proposed change with the stakeholder to understand their needs, ass…" at bounding box center [232, 187] width 251 height 35
click at [107, 168] on input "c. Discuss the proposed change with the stakeholder to understand their needs, …" at bounding box center [107, 165] width 0 height 5
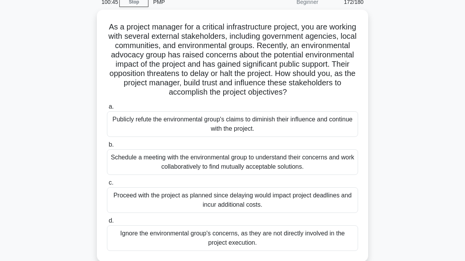
scroll to position [53, 0]
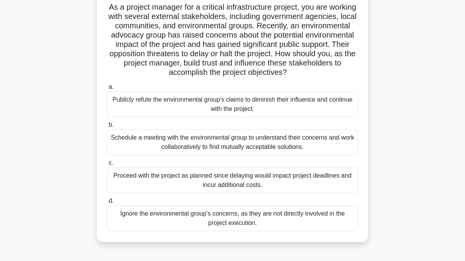
click at [199, 144] on div "Schedule a meeting with the environmental group to understand their concerns an…" at bounding box center [232, 142] width 251 height 26
click at [107, 127] on input "b. Schedule a meeting with the environmental group to understand their concerns…" at bounding box center [107, 124] width 0 height 5
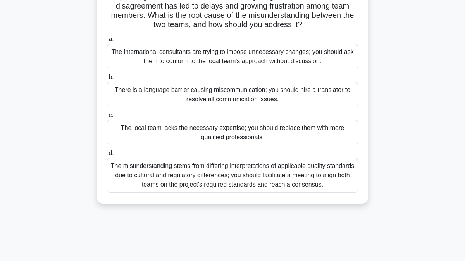
scroll to position [103, 0]
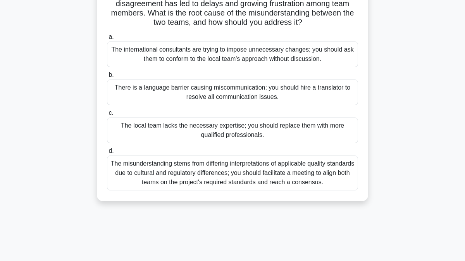
click at [209, 177] on div "The misunderstanding stems from differing interpretations of applicable quality…" at bounding box center [232, 172] width 251 height 35
click at [107, 153] on input "d. The misunderstanding stems from differing interpretations of applicable qual…" at bounding box center [107, 150] width 0 height 5
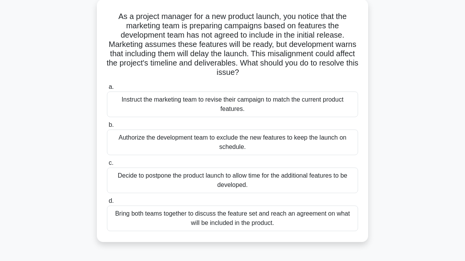
scroll to position [45, 0]
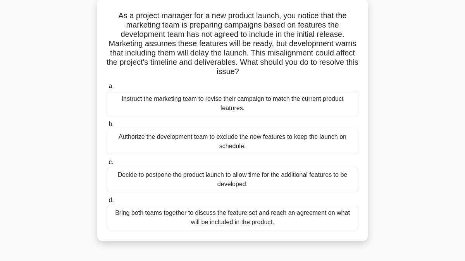
click at [179, 108] on div "Instruct the marketing team to revise their campaign to match the current produ…" at bounding box center [232, 104] width 251 height 26
click at [107, 89] on input "a. Instruct the marketing team to revise their campaign to match the current pr…" at bounding box center [107, 86] width 0 height 5
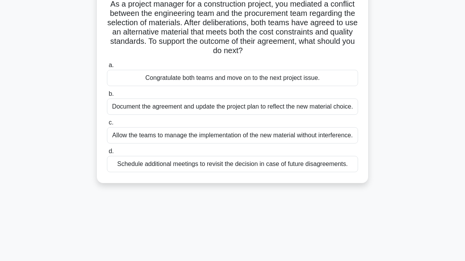
scroll to position [64, 0]
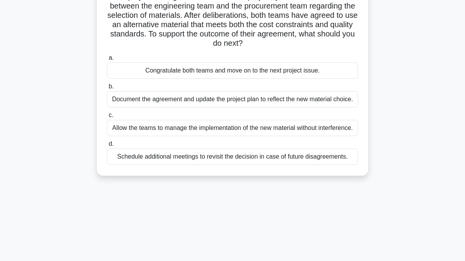
click at [289, 100] on div "Document the agreement and update the project plan to reflect the new material …" at bounding box center [232, 99] width 251 height 16
click at [107, 89] on input "b. Document the agreement and update the project plan to reflect the new materi…" at bounding box center [107, 86] width 0 height 5
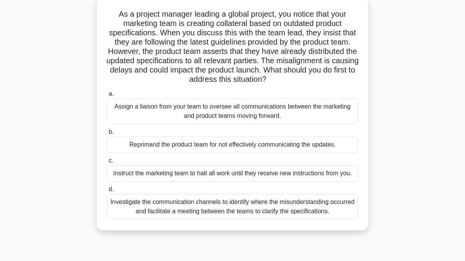
scroll to position [48, 0]
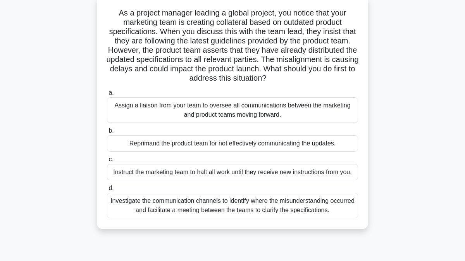
click at [206, 205] on div "Investigate the communication channels to identify where the misunderstanding o…" at bounding box center [232, 206] width 251 height 26
click at [107, 191] on input "d. Investigate the communication channels to identify where the misunderstandin…" at bounding box center [107, 188] width 0 height 5
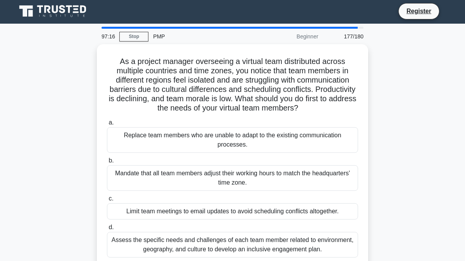
scroll to position [0, 0]
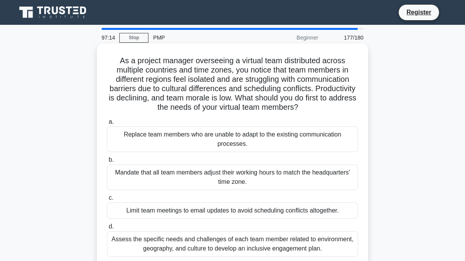
click at [190, 242] on div "Assess the specific needs and challenges of each team member related to environ…" at bounding box center [232, 244] width 251 height 26
click at [107, 229] on input "d. Assess the specific needs and challenges of each team member related to envi…" at bounding box center [107, 226] width 0 height 5
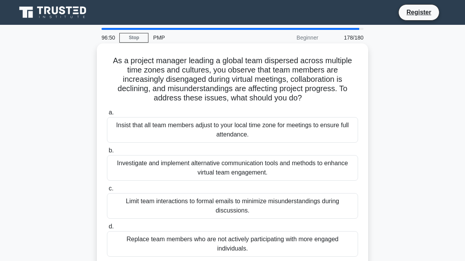
click at [177, 174] on div "Investigate and implement alternative communication tools and methods to enhanc…" at bounding box center [232, 168] width 251 height 26
click at [107, 153] on input "b. Investigate and implement alternative communication tools and methods to enh…" at bounding box center [107, 150] width 0 height 5
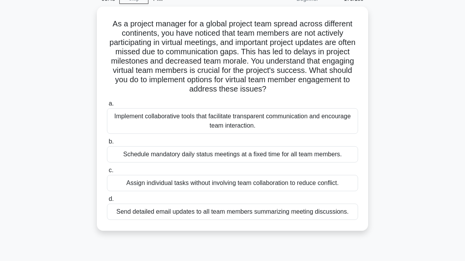
scroll to position [40, 0]
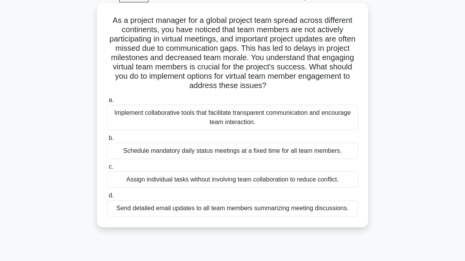
click at [147, 123] on div "Implement collaborative tools that facilitate transparent communication and enc…" at bounding box center [232, 118] width 251 height 26
click at [107, 103] on input "a. Implement collaborative tools that facilitate transparent communication and …" at bounding box center [107, 100] width 0 height 5
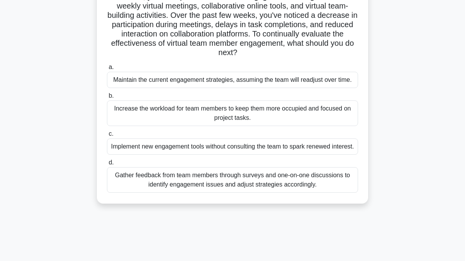
scroll to position [74, 0]
click at [172, 192] on div "Gather feedback from team members through surveys and one-on-one discussions to…" at bounding box center [232, 180] width 251 height 26
click at [107, 165] on input "d. Gather feedback from team members through surveys and one-on-one discussions…" at bounding box center [107, 162] width 0 height 5
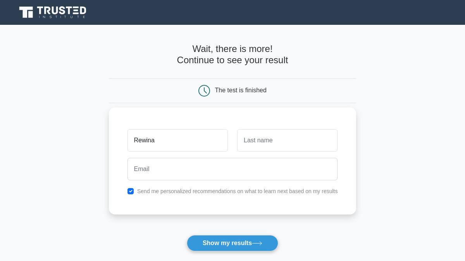
type input "Rewina"
click at [253, 138] on input "text" at bounding box center [287, 140] width 100 height 22
type input "Kidanemariam"
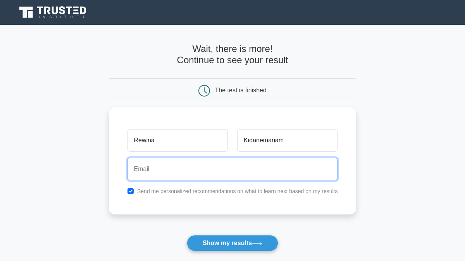
click at [206, 166] on input "email" at bounding box center [232, 169] width 210 height 22
type input "rewinalegal@gmail.com"
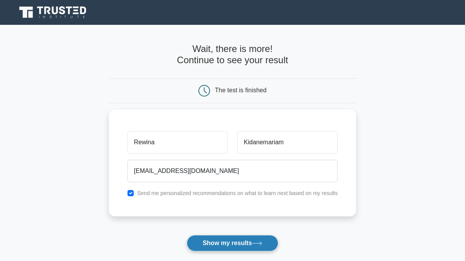
click at [215, 240] on button "Show my results" at bounding box center [232, 243] width 91 height 16
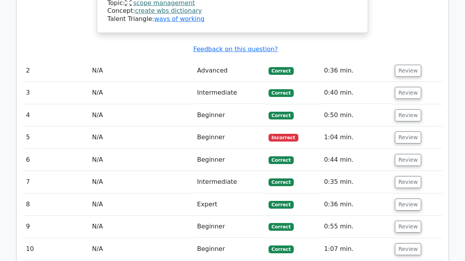
scroll to position [951, 0]
click at [148, 126] on td "N/A" at bounding box center [141, 137] width 105 height 22
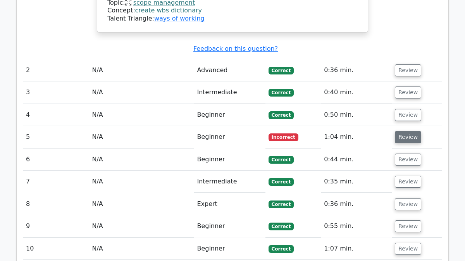
click at [408, 131] on button "Review" at bounding box center [408, 137] width 26 height 12
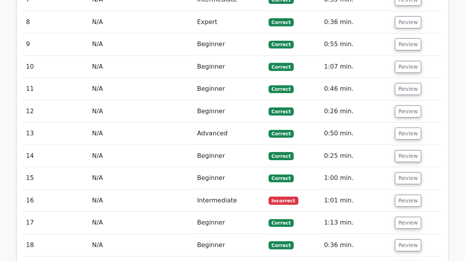
scroll to position [1446, 0]
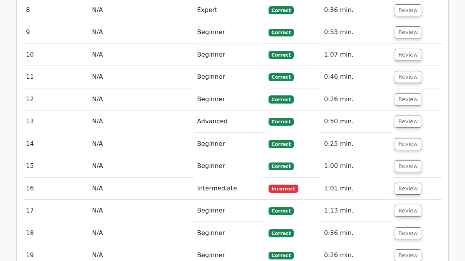
click at [238, 177] on td "Intermediate" at bounding box center [229, 188] width 71 height 22
click at [407, 182] on button "Review" at bounding box center [408, 188] width 26 height 12
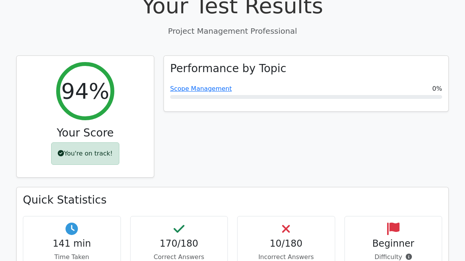
scroll to position [294, 0]
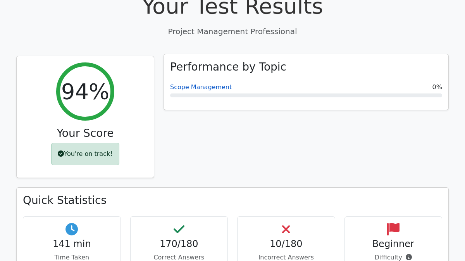
click at [203, 83] on link "Scope Management" at bounding box center [201, 86] width 62 height 7
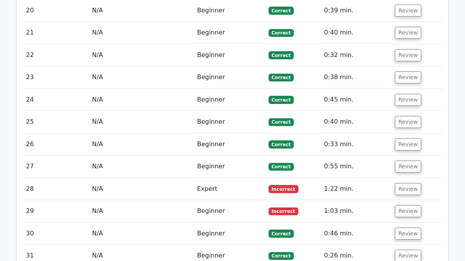
scroll to position [2170, 0]
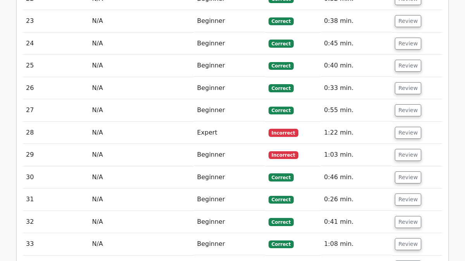
click at [230, 122] on td "Expert" at bounding box center [229, 133] width 71 height 22
click at [273, 129] on span "Incorrect" at bounding box center [283, 133] width 30 height 8
click at [395, 127] on button "Review" at bounding box center [408, 133] width 26 height 12
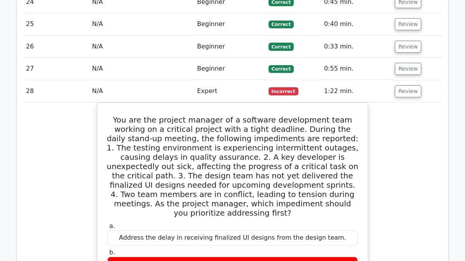
scroll to position [2229, 0]
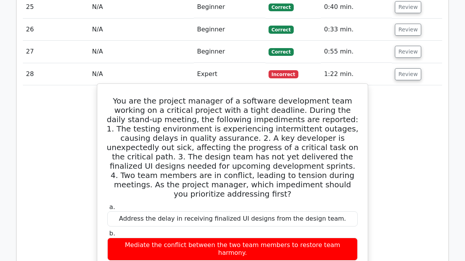
drag, startPoint x: 107, startPoint y: 29, endPoint x: 298, endPoint y: 234, distance: 280.7
copy div "You are the project manager of a software development team working on a critica…"
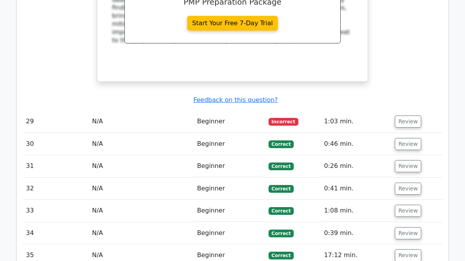
scroll to position [2622, 0]
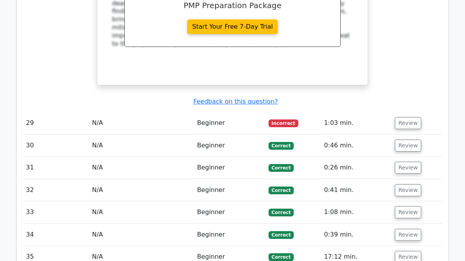
click at [216, 112] on td "Beginner" at bounding box center [229, 123] width 71 height 22
click at [398, 117] on button "Review" at bounding box center [408, 123] width 26 height 12
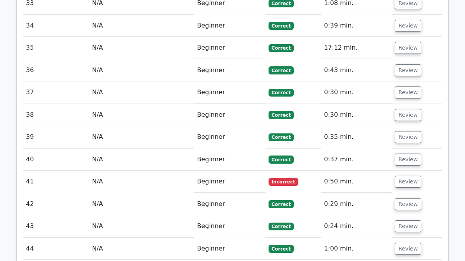
scroll to position [3204, 0]
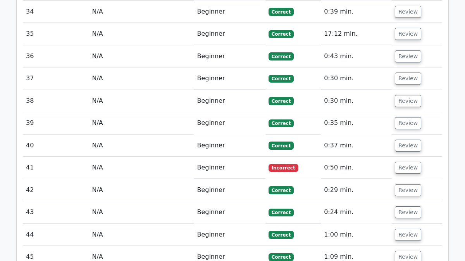
click at [285, 164] on span "Incorrect" at bounding box center [283, 168] width 30 height 8
click at [407, 162] on button "Review" at bounding box center [408, 168] width 26 height 12
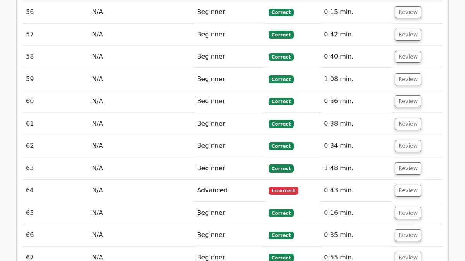
scroll to position [3964, 0]
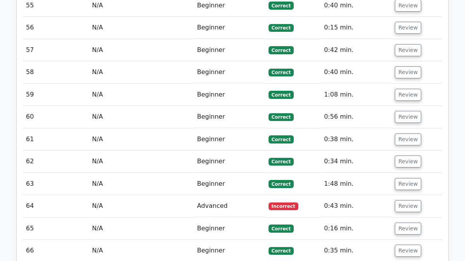
click at [279, 202] on span "Incorrect" at bounding box center [283, 206] width 30 height 8
click at [406, 200] on button "Review" at bounding box center [408, 206] width 26 height 12
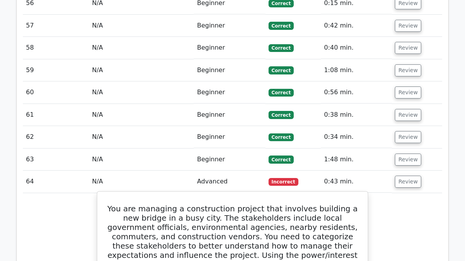
scroll to position [3985, 0]
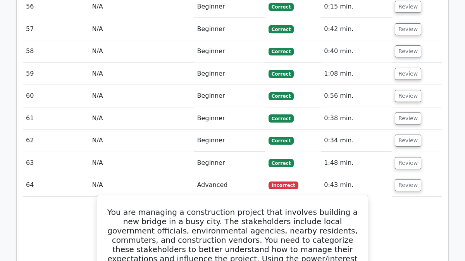
drag, startPoint x: 112, startPoint y: 91, endPoint x: 213, endPoint y: 252, distance: 190.1
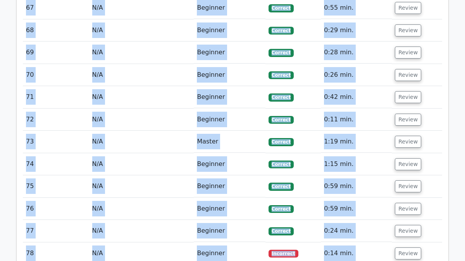
scroll to position [4600, 0]
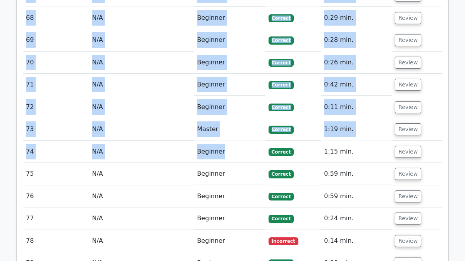
drag, startPoint x: 114, startPoint y: 90, endPoint x: 244, endPoint y: 19, distance: 148.0
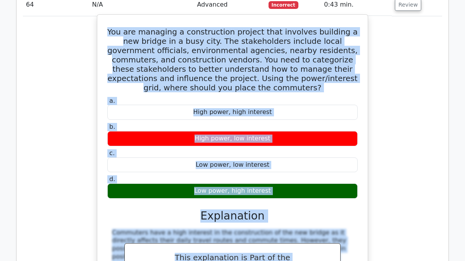
scroll to position [4165, 0]
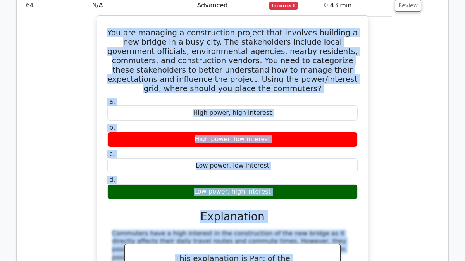
click at [267, 96] on div "a. High power, high interest b. High power, low interest c." at bounding box center [233, 217] width 252 height 242
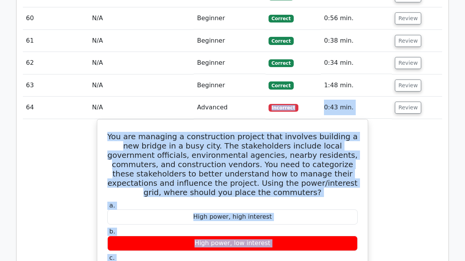
scroll to position [4032, 0]
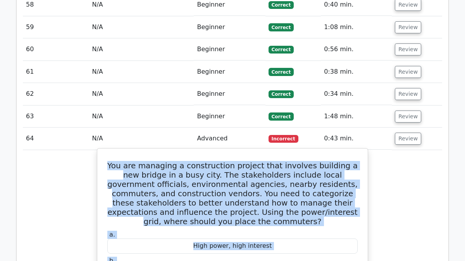
drag, startPoint x: 267, startPoint y: 81, endPoint x: 113, endPoint y: 43, distance: 157.9
copy div "You are managing a construction project that involves building a new bridge in …"
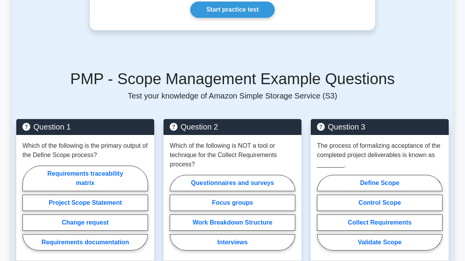
scroll to position [428, 0]
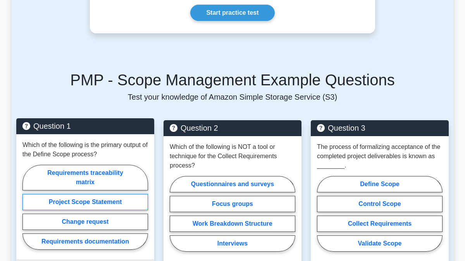
click at [115, 203] on label "Project Scope Statement" at bounding box center [85, 202] width 126 height 16
click at [28, 207] on input "Project Scope Statement" at bounding box center [24, 209] width 5 height 5
radio input "true"
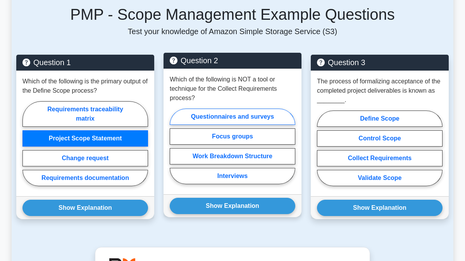
scroll to position [493, 0]
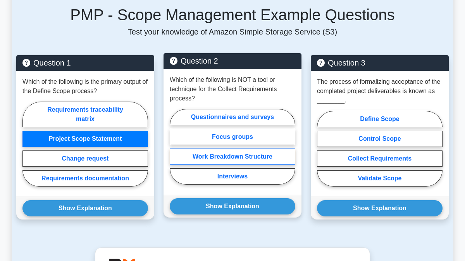
click at [205, 154] on label "Work Breakdown Structure" at bounding box center [233, 156] width 126 height 16
click at [175, 151] on input "Work Breakdown Structure" at bounding box center [172, 148] width 5 height 5
radio input "true"
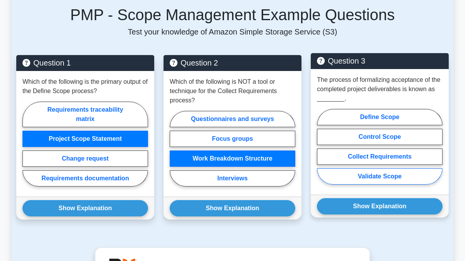
click at [394, 175] on label "Validate Scope" at bounding box center [380, 176] width 126 height 16
click at [322, 151] on input "Validate Scope" at bounding box center [319, 148] width 5 height 5
radio input "true"
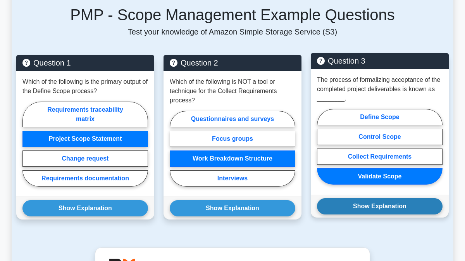
click at [368, 206] on button "Show Explanation" at bounding box center [380, 206] width 126 height 16
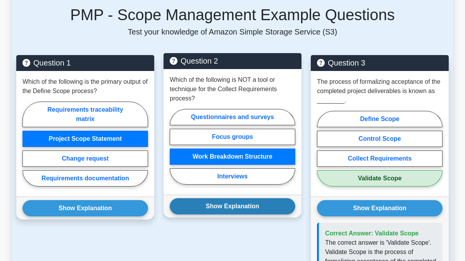
click at [220, 209] on button "Show Explanation" at bounding box center [233, 206] width 126 height 16
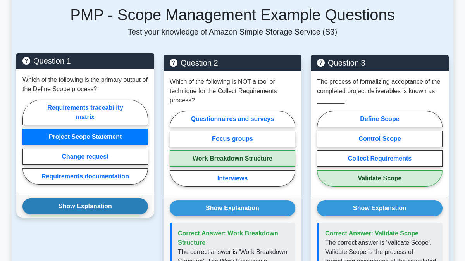
click at [124, 206] on button "Show Explanation" at bounding box center [85, 206] width 126 height 16
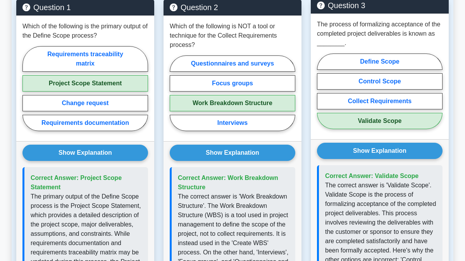
scroll to position [443, 0]
